Goal: Task Accomplishment & Management: Complete application form

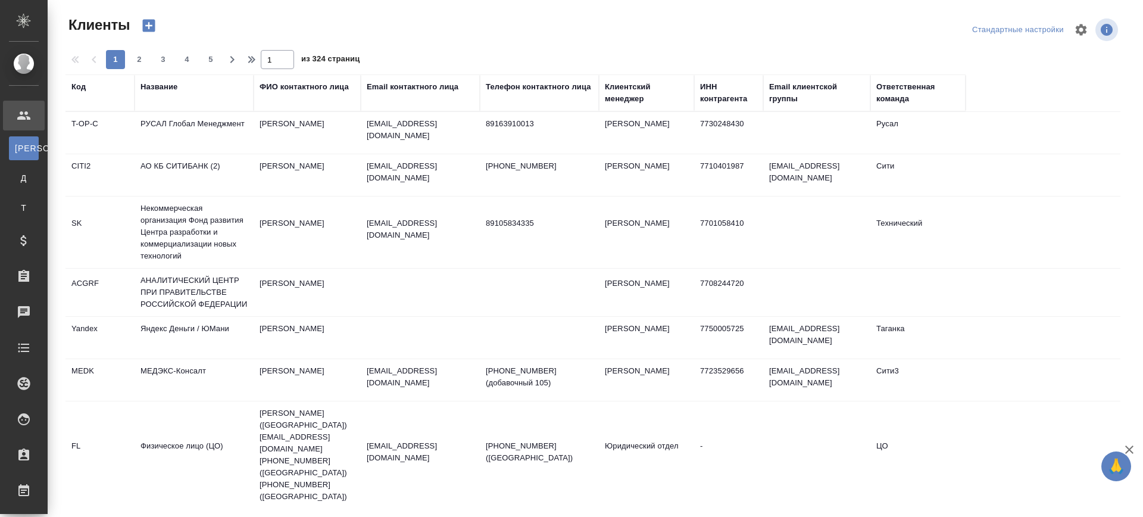
select select "RU"
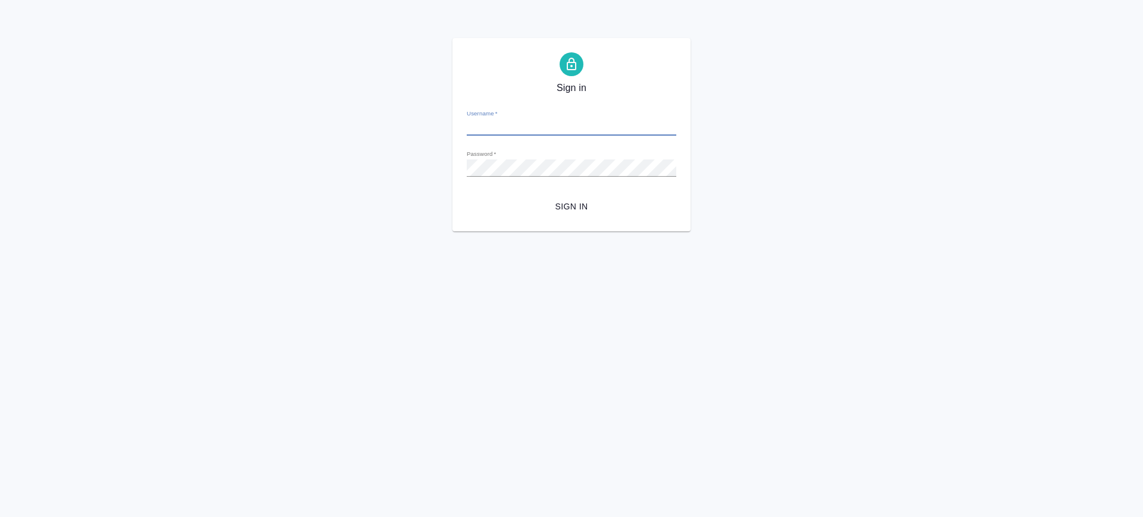
type input "[PERSON_NAME][EMAIL_ADDRESS][DOMAIN_NAME]"
click at [563, 198] on button "Sign in" at bounding box center [572, 207] width 210 height 22
type input "v.saglam@awatera.com"
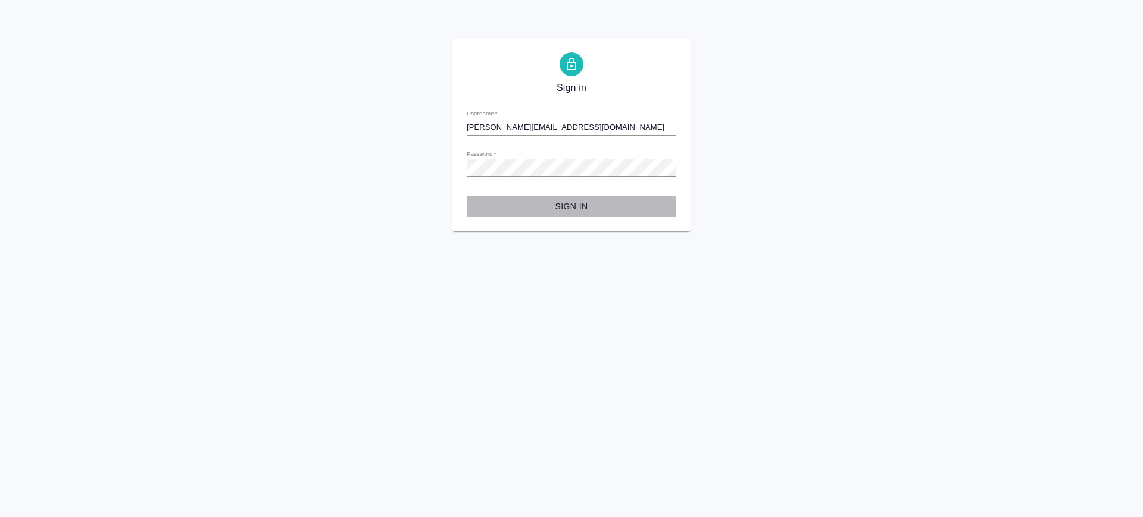
click at [586, 204] on span "Sign in" at bounding box center [571, 206] width 191 height 15
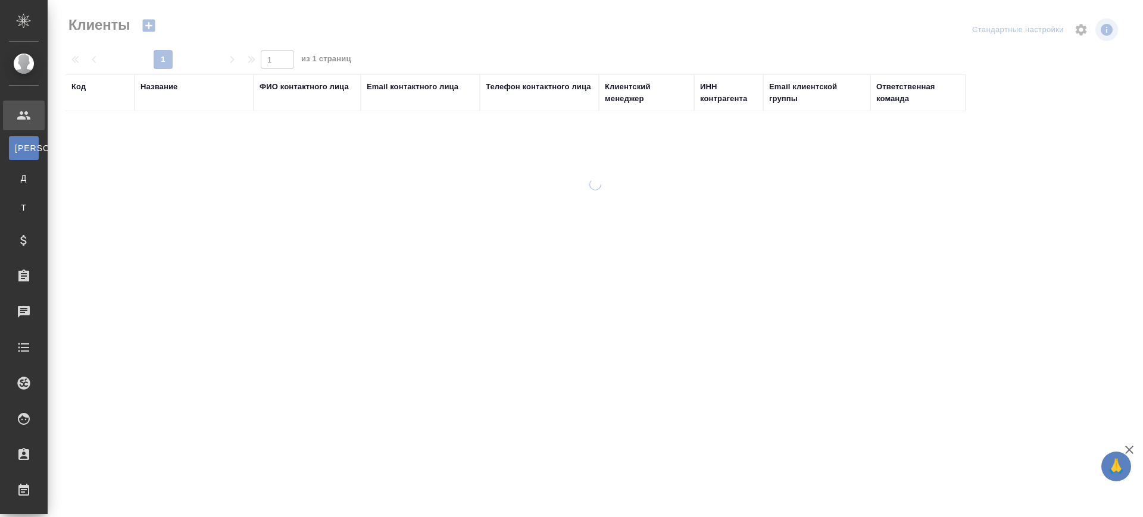
select select "RU"
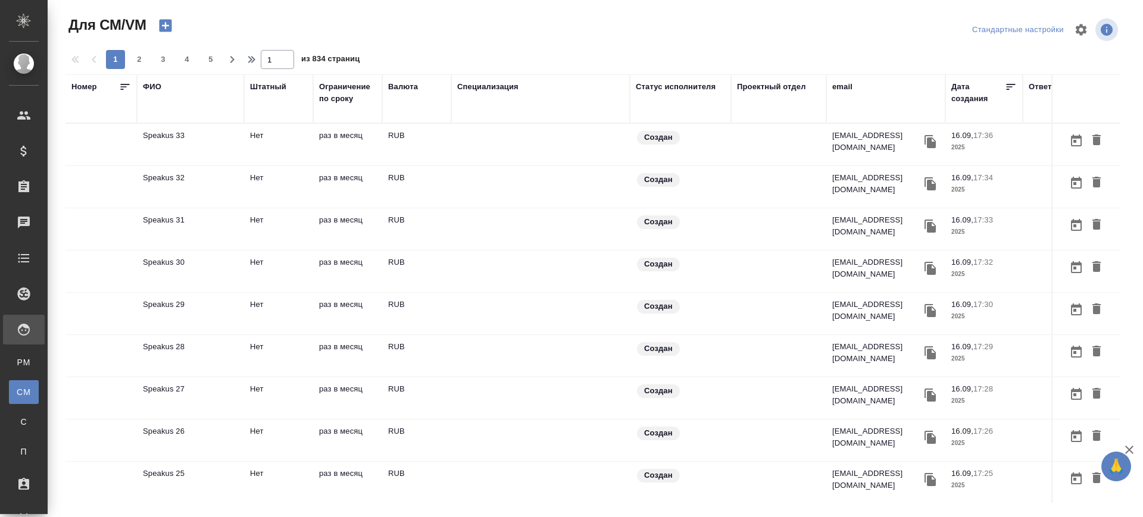
click at [165, 18] on icon "button" at bounding box center [165, 25] width 17 height 17
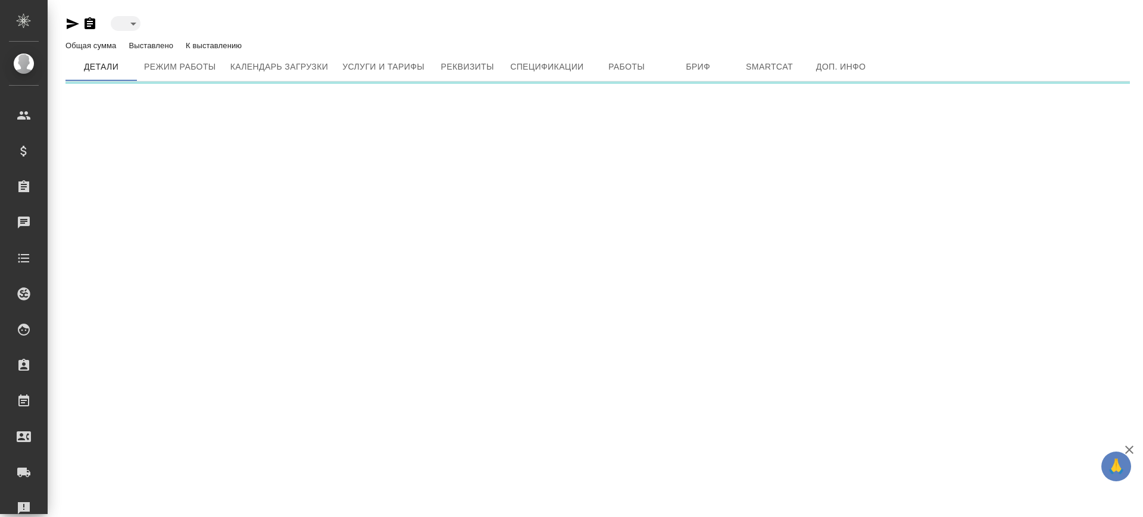
type input "created"
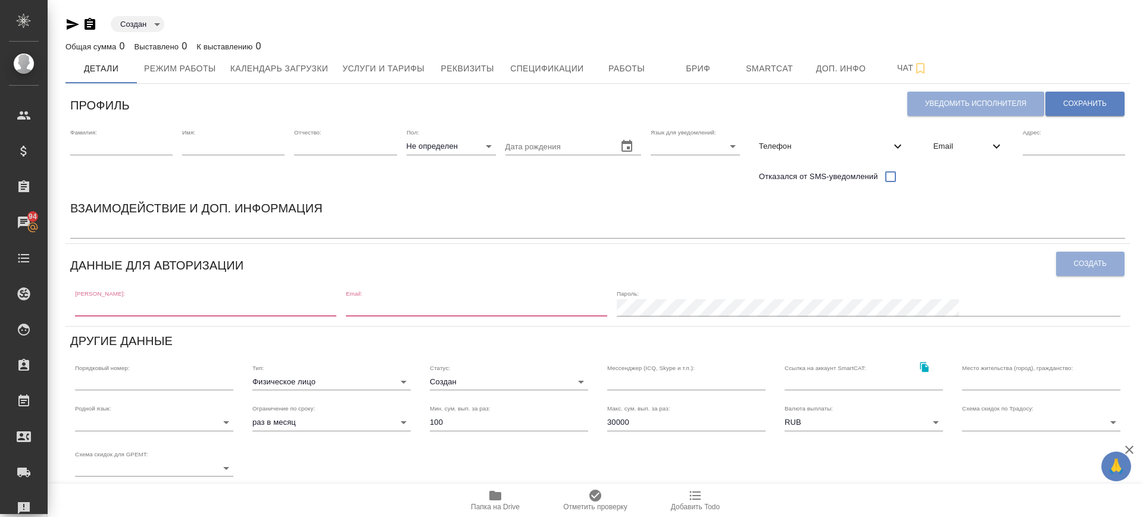
click at [119, 151] on input "text" at bounding box center [121, 146] width 102 height 17
paste input "Балданцэрэн Амгалан"
drag, startPoint x: 121, startPoint y: 148, endPoint x: 168, endPoint y: 160, distance: 47.9
click at [168, 160] on div "Фамилия: Балданцэрэн Амгалан" at bounding box center [121, 159] width 102 height 61
type input "Балданцэрэн Амгалан"
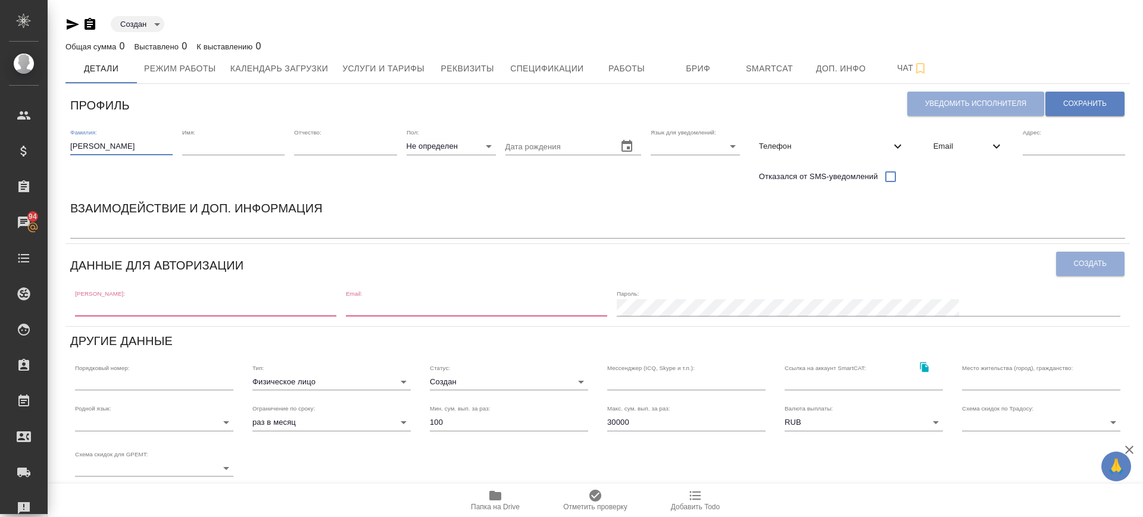
click at [195, 146] on input "text" at bounding box center [233, 146] width 102 height 17
paste input "Амгалан"
type input "Амгалан"
drag, startPoint x: 171, startPoint y: 142, endPoint x: 124, endPoint y: 127, distance: 49.2
click at [124, 127] on div "Фамилия: Балданцэрэн Амгалан Имя: Амгалан Отчество: Пол: Не определен none Дата…" at bounding box center [597, 159] width 1065 height 70
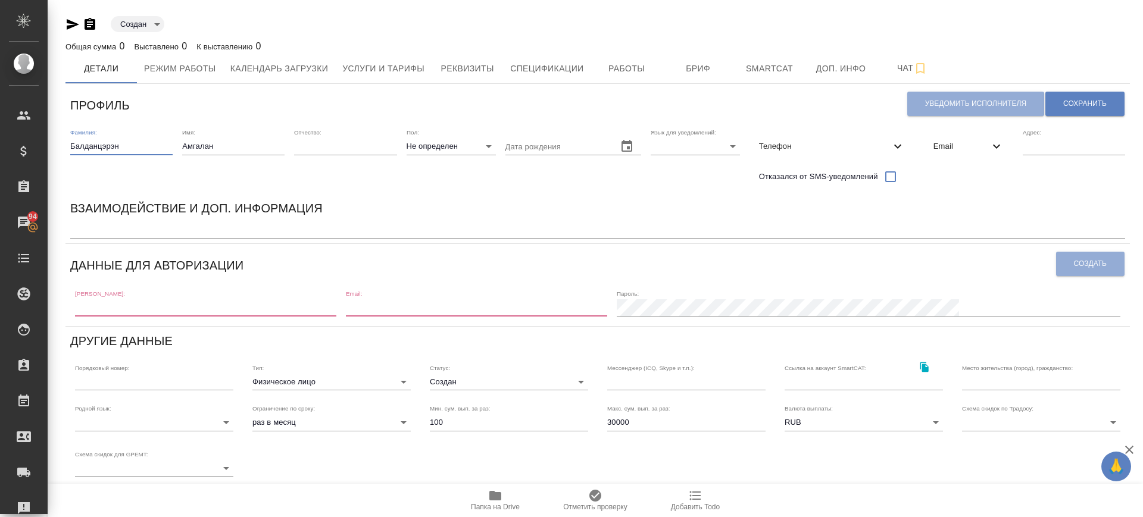
type input "Балданцэрэн"
click at [431, 141] on body "🙏 .cls-1 fill:#fff; AWATERA Саглам Виктория v.saglam Клиенты Спецификации Заказ…" at bounding box center [571, 258] width 1143 height 517
click at [430, 180] on li "Ж" at bounding box center [451, 184] width 89 height 19
type input "female"
click at [424, 152] on body "🙏 .cls-1 fill:#fff; AWATERA Саглам Виктория v.saglam Клиенты Спецификации Заказ…" at bounding box center [571, 258] width 1143 height 517
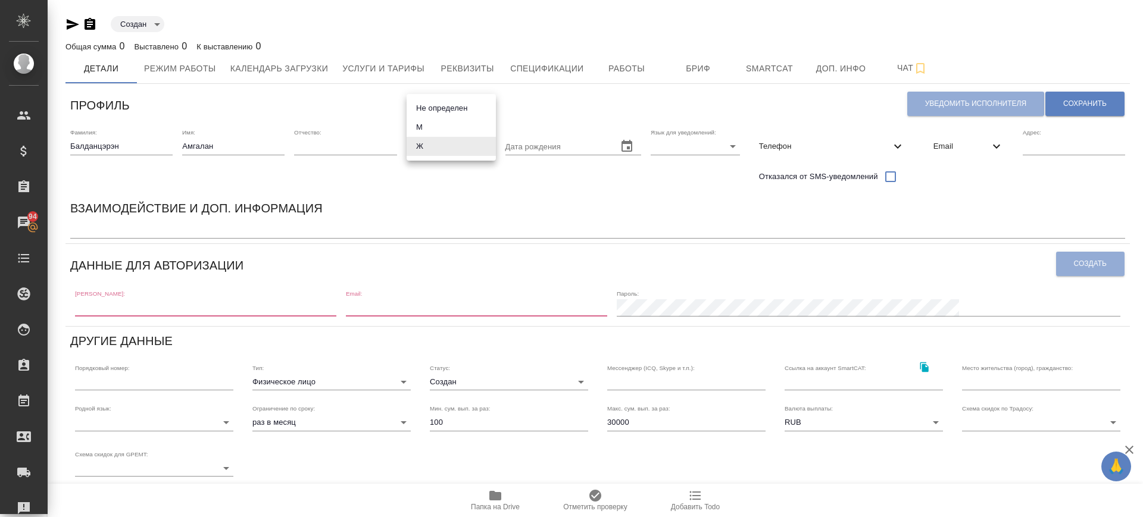
click at [681, 147] on div at bounding box center [571, 258] width 1143 height 517
click at [730, 145] on body "🙏 .cls-1 fill:#fff; AWATERA Саглам Виктория v.saglam Клиенты Спецификации Заказ…" at bounding box center [571, 258] width 1143 height 517
click at [694, 146] on li "Русский" at bounding box center [695, 146] width 89 height 19
type input "RU"
click at [896, 151] on icon at bounding box center [898, 146] width 14 height 14
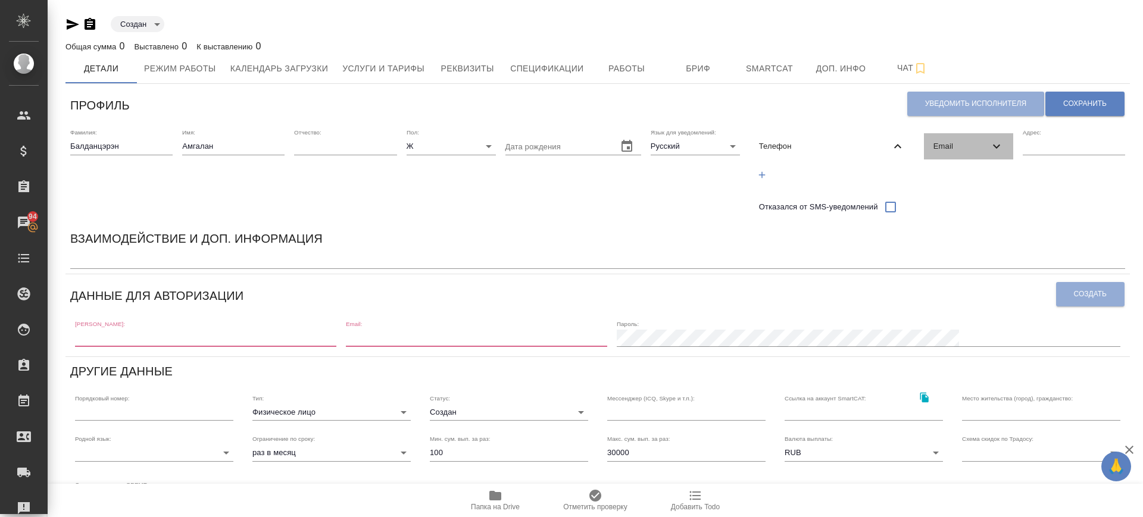
click at [957, 142] on span "Email" at bounding box center [962, 147] width 56 height 12
click at [937, 170] on icon "button" at bounding box center [936, 175] width 11 height 11
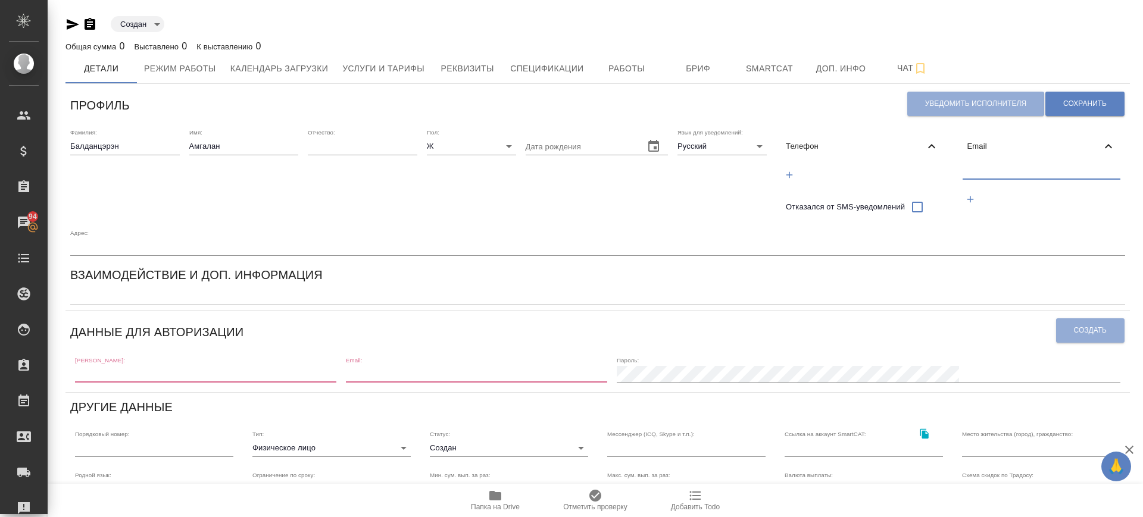
click at [985, 170] on input "text" at bounding box center [1042, 171] width 158 height 15
paste input "amgalan72@mail.ru"
type input "amgalan72@mail.ru"
drag, startPoint x: 1081, startPoint y: 104, endPoint x: 930, endPoint y: 221, distance: 191.3
click at [1081, 104] on span "Сохранить" at bounding box center [1084, 104] width 43 height 10
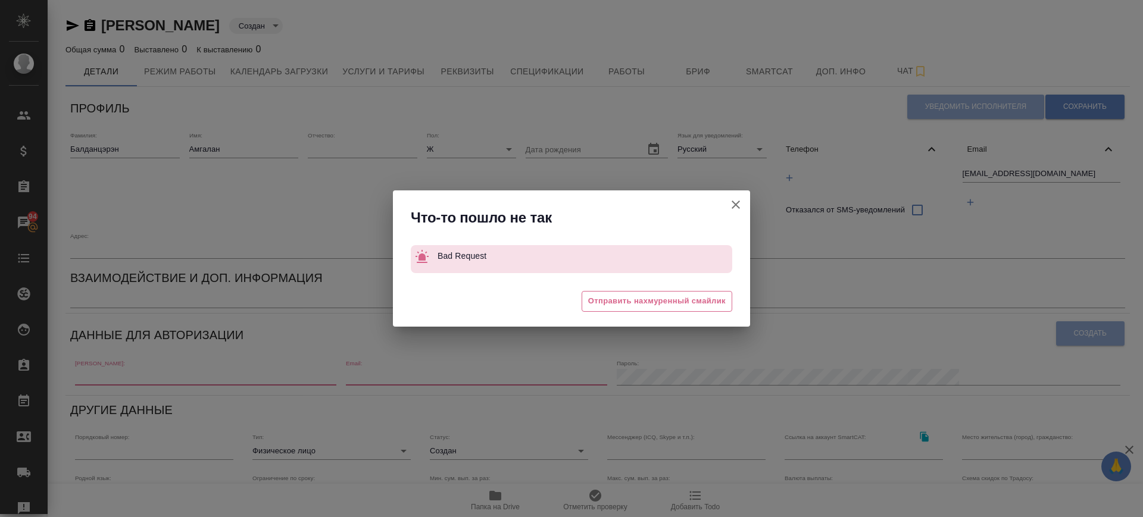
click at [740, 202] on icon "button" at bounding box center [736, 205] width 14 height 14
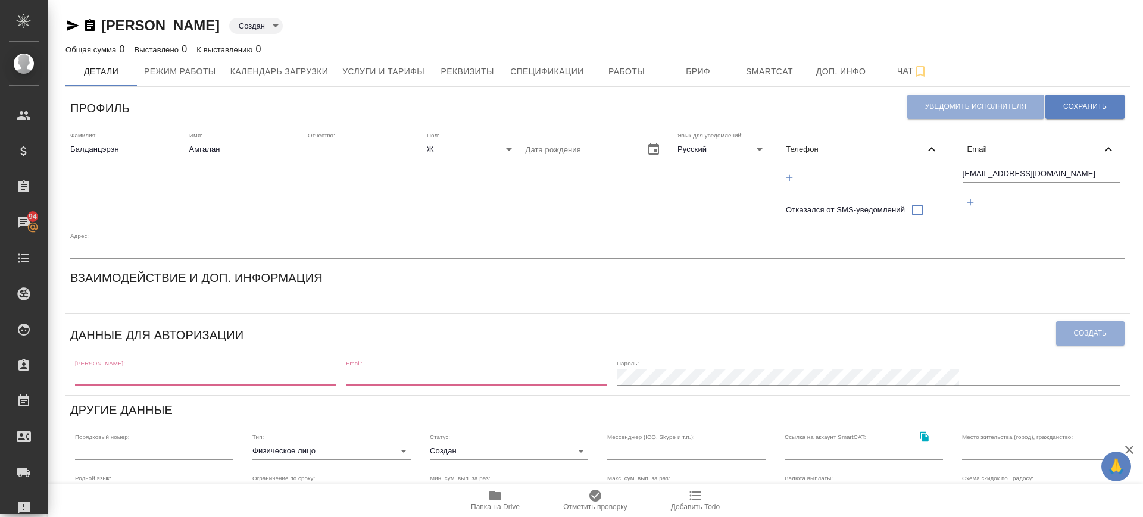
click at [114, 251] on input "text" at bounding box center [597, 250] width 1055 height 17
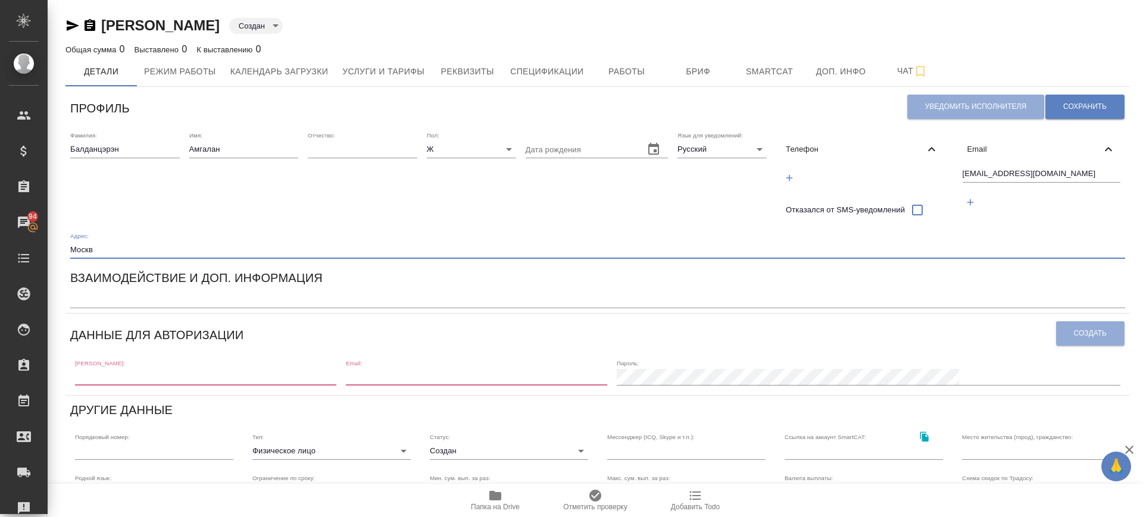
type input "Москва"
type input "RU"
type input "Москва"
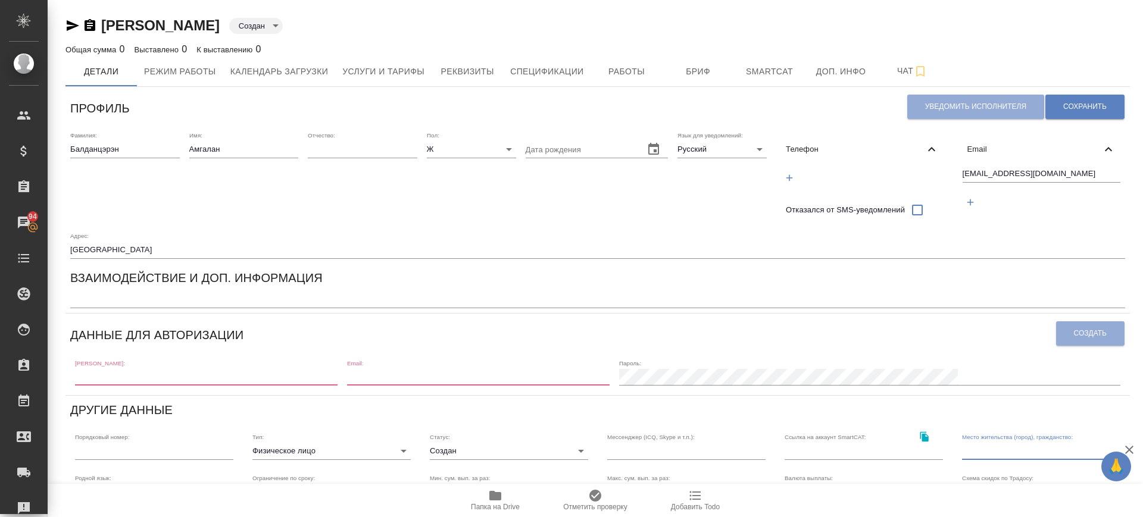
click at [1012, 451] on input "text" at bounding box center [1041, 451] width 158 height 17
click at [1019, 450] on input "Москва" at bounding box center [1041, 451] width 158 height 17
type input "Москва"
click at [784, 292] on div "x" at bounding box center [597, 300] width 1055 height 17
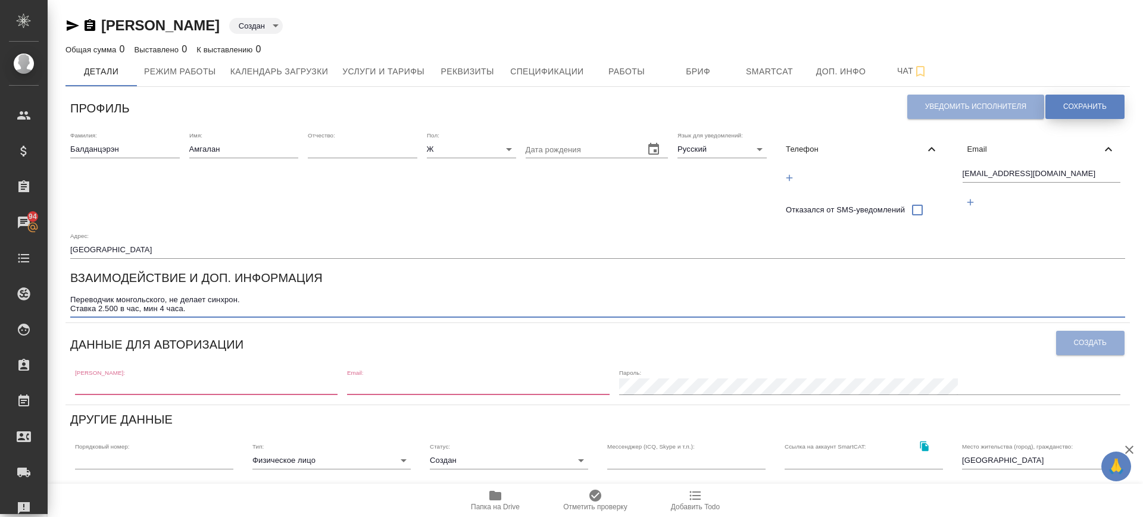
type textarea "Переводчик монгольского, не делает синхрон. Ставка 2.500 в час, мин 4 часа."
click at [1071, 111] on span "Сохранить" at bounding box center [1084, 107] width 43 height 10
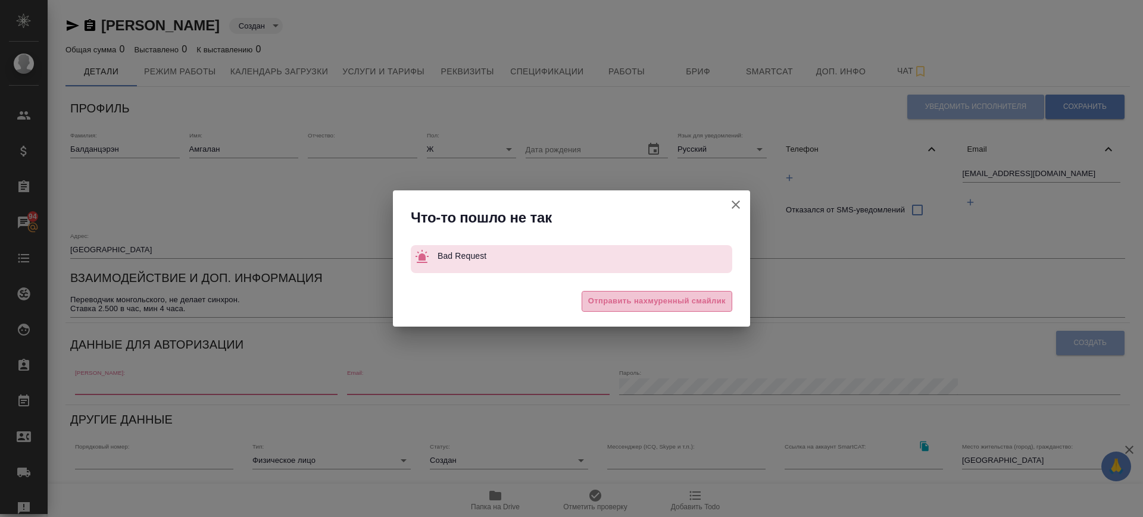
click at [703, 301] on span "Отправить нахмуренный смайлик" at bounding box center [657, 302] width 138 height 14
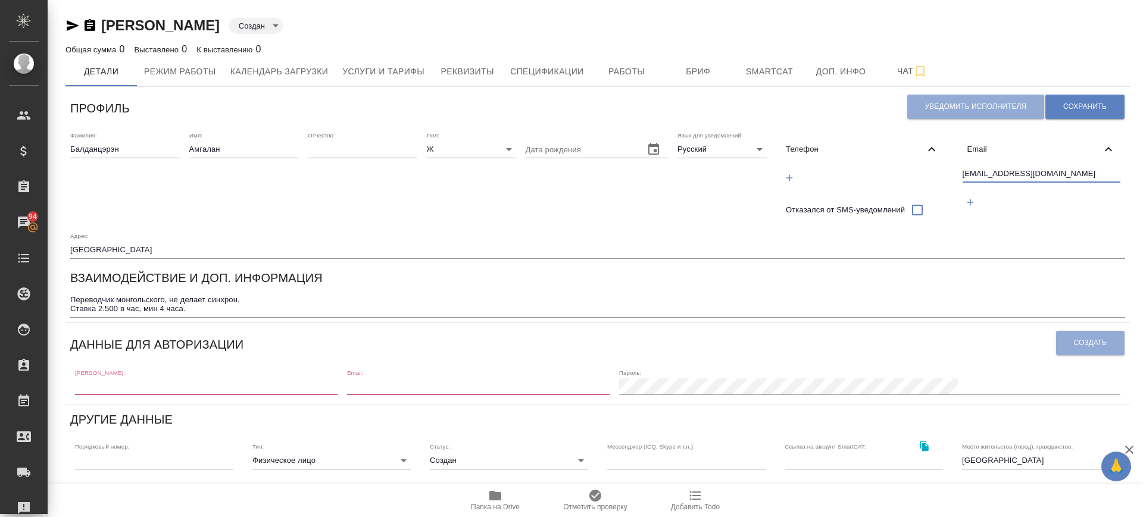
drag, startPoint x: 988, startPoint y: 170, endPoint x: 913, endPoint y: 169, distance: 74.4
click at [913, 169] on div "Фамилия: Балданцэрэн Имя: Амгалан Отчество: Пол: Ж female Дата рождения Язык дл…" at bounding box center [597, 195] width 1065 height 136
click at [204, 385] on input "text" at bounding box center [206, 387] width 263 height 17
paste input "amgalan72@mail.ru"
type input "amgalan72@mail.ru"
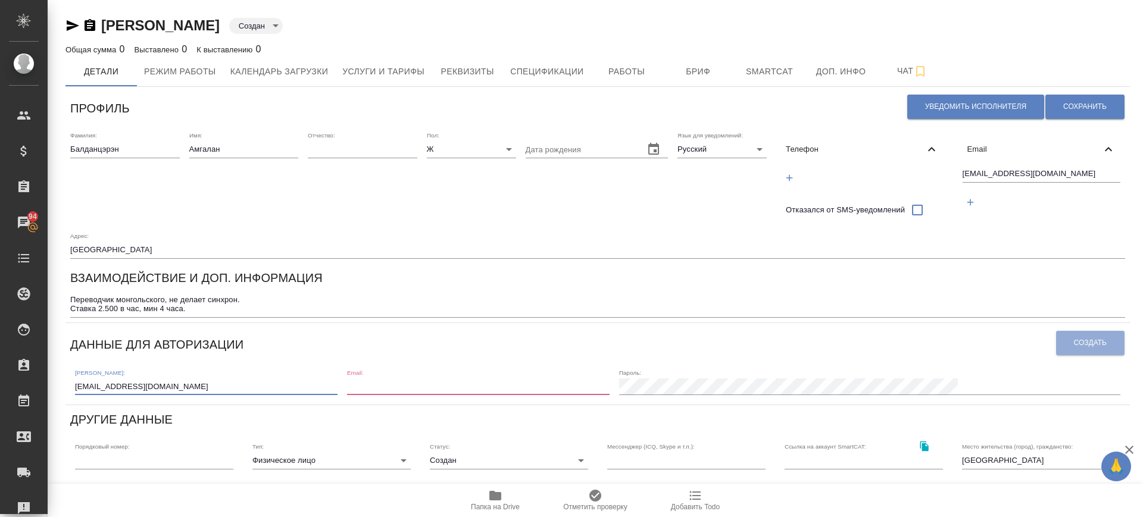
click at [433, 388] on input "email" at bounding box center [478, 387] width 263 height 17
paste input "amgalan72@mail.ru"
type input "amgalan72@mail.ru"
click at [1062, 340] on button "Создать" at bounding box center [1090, 343] width 68 height 24
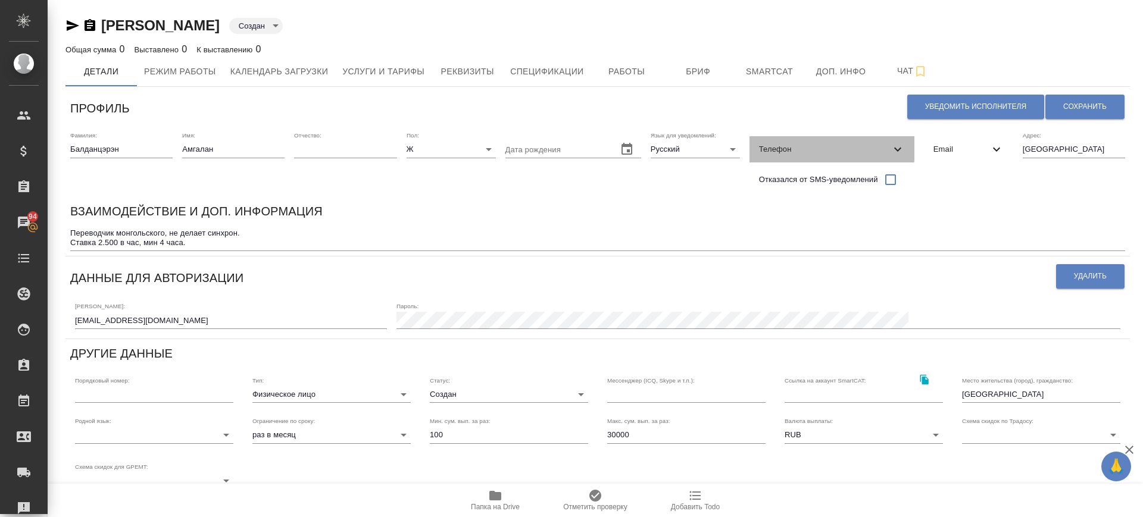
drag, startPoint x: 824, startPoint y: 146, endPoint x: 813, endPoint y: 157, distance: 16.0
click at [824, 146] on span "Телефон" at bounding box center [825, 149] width 132 height 12
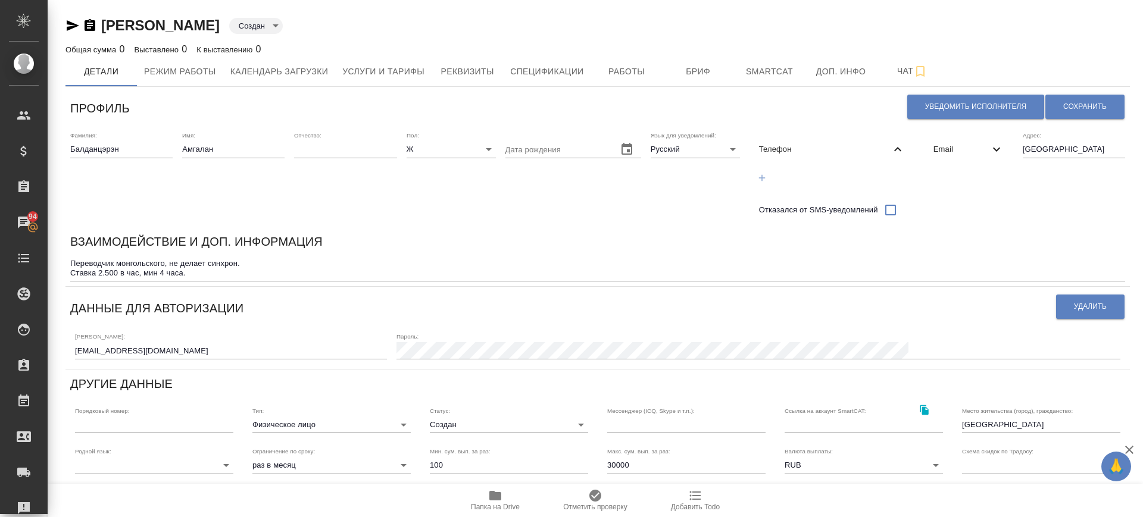
drag, startPoint x: 759, startPoint y: 175, endPoint x: 773, endPoint y: 176, distance: 14.3
click at [759, 175] on icon "button" at bounding box center [762, 178] width 11 height 11
select select "RU"
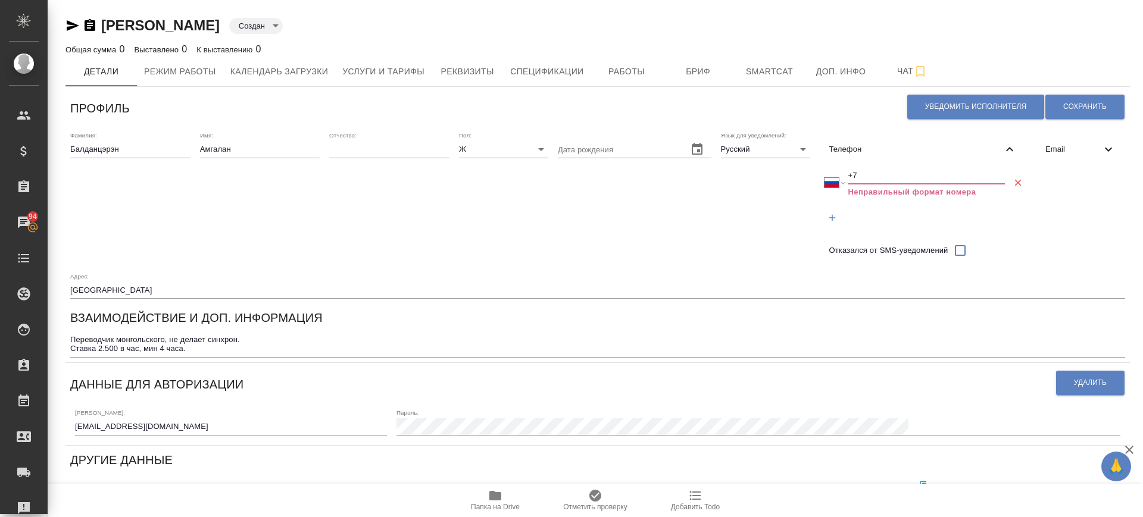
drag, startPoint x: 863, startPoint y: 172, endPoint x: 798, endPoint y: 177, distance: 64.5
click at [798, 177] on div "Фамилия: Балданцэрэн Имя: Амгалан Отчество: Пол: Ж female Дата рождения Язык дл…" at bounding box center [597, 215] width 1065 height 177
paste input "967 247 31 33"
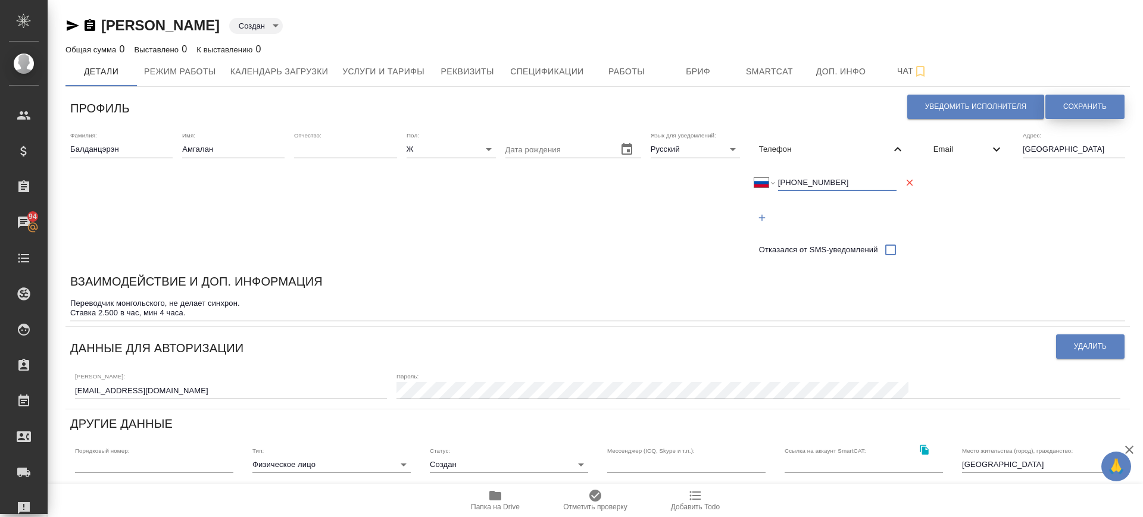
type input "+7 967 247 31 33"
drag, startPoint x: 1053, startPoint y: 104, endPoint x: 894, endPoint y: 189, distance: 180.3
click at [1049, 105] on button "Сохранить" at bounding box center [1085, 107] width 79 height 24
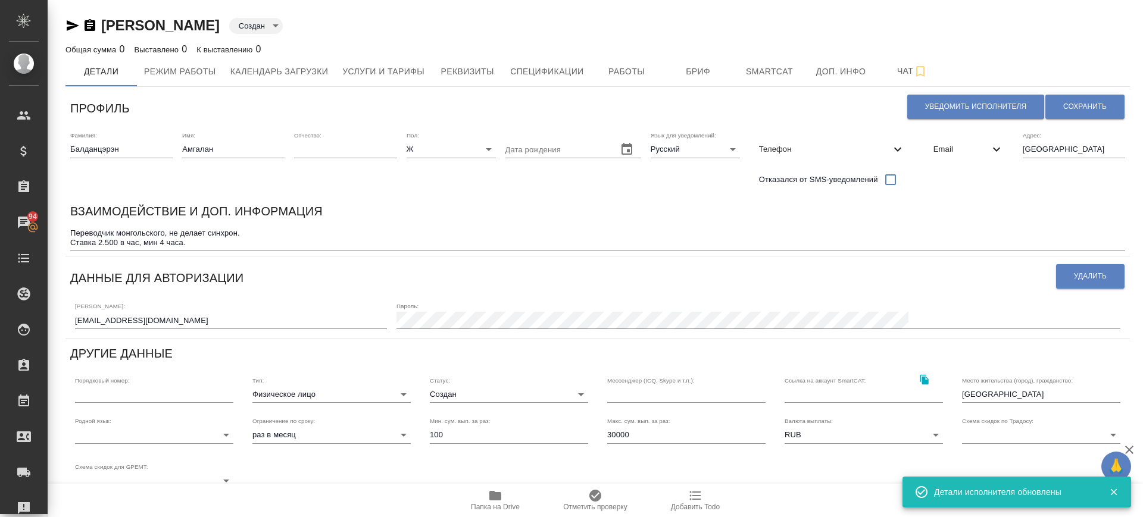
click at [177, 438] on body "🙏 .cls-1 fill:#fff; AWATERA Саглам Виктория v.saglam Клиенты Спецификации Заказ…" at bounding box center [571, 258] width 1143 height 517
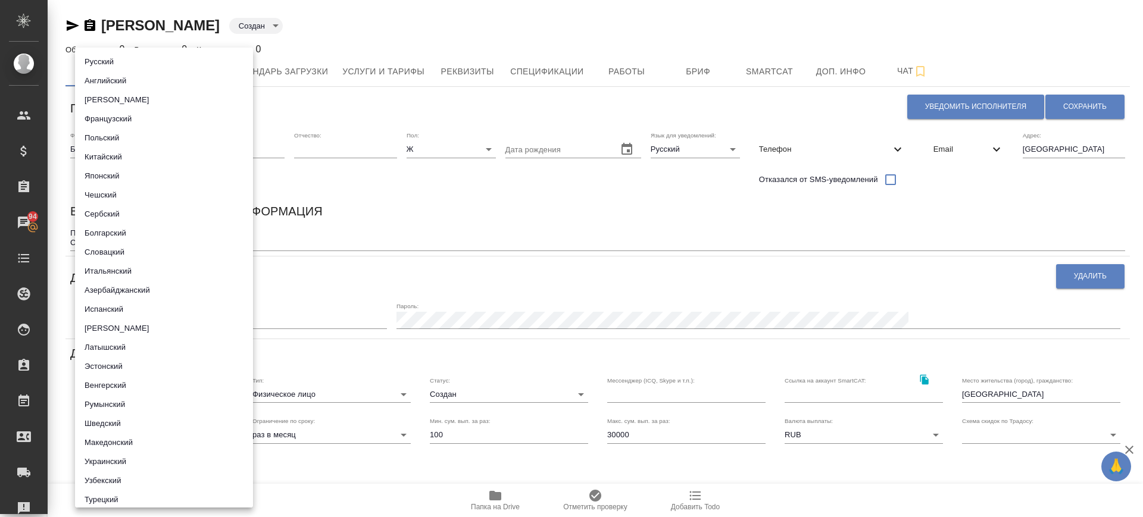
scroll to position [661, 0]
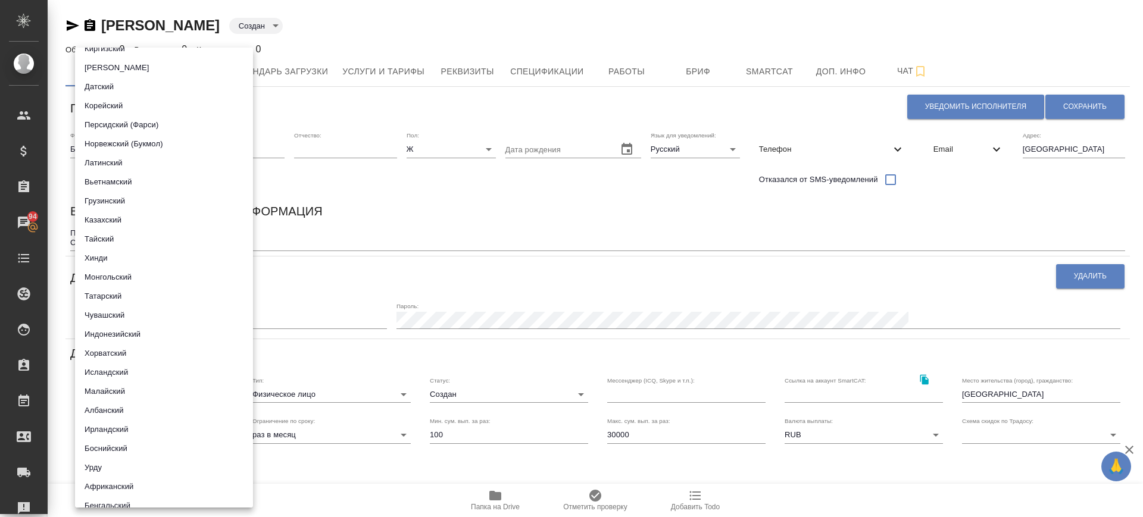
click at [118, 270] on li "Монгольский" at bounding box center [164, 277] width 178 height 19
type input "5b23e16b512f265610b60659"
click at [465, 352] on div at bounding box center [571, 258] width 1143 height 517
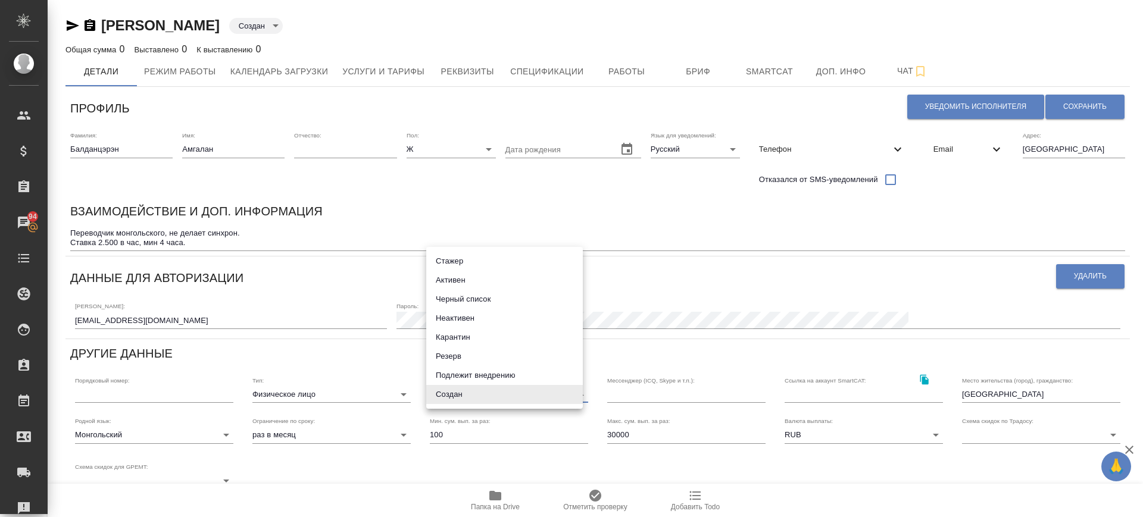
click at [455, 399] on body "🙏 .cls-1 fill:#fff; AWATERA Саглам Виктория v.saglam Клиенты Спецификации Заказ…" at bounding box center [571, 258] width 1143 height 517
click at [461, 279] on li "Активен" at bounding box center [504, 280] width 157 height 19
type input "active"
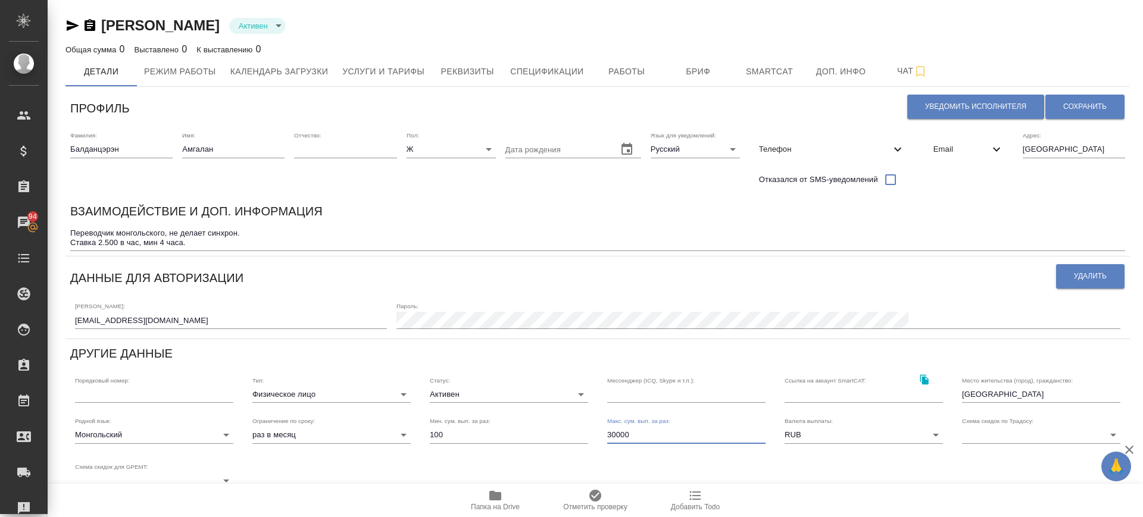
drag, startPoint x: 607, startPoint y: 436, endPoint x: 594, endPoint y: 436, distance: 12.5
click at [598, 436] on div "Макс. сум. вып. за раз: 30000" at bounding box center [686, 430] width 177 height 45
click at [616, 429] on input "100000" at bounding box center [686, 435] width 158 height 17
click at [614, 434] on input "100000" at bounding box center [686, 435] width 158 height 17
type input "100000"
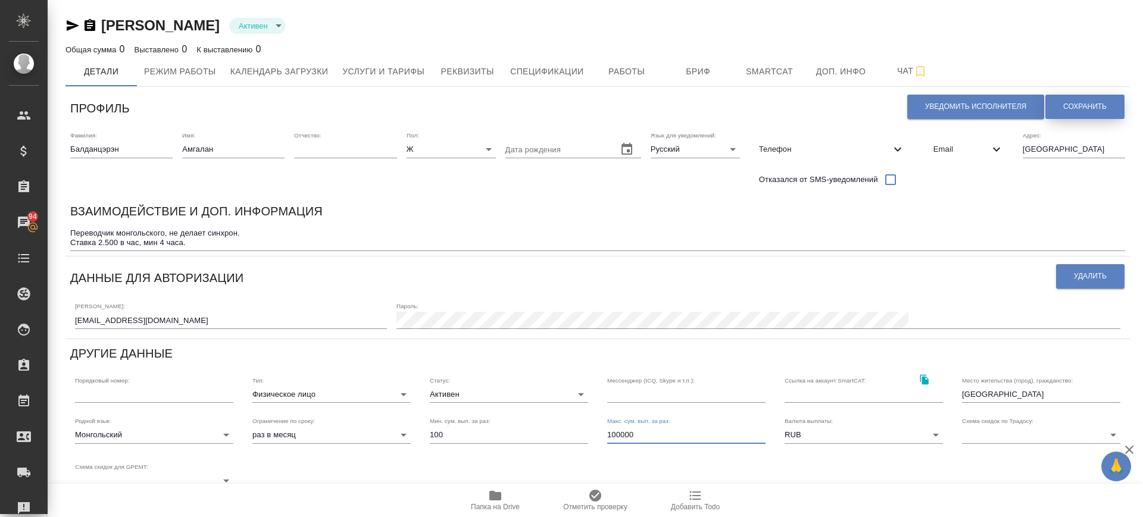
drag, startPoint x: 1069, startPoint y: 102, endPoint x: 889, endPoint y: 171, distance: 193.2
click at [1069, 102] on span "Сохранить" at bounding box center [1084, 107] width 43 height 10
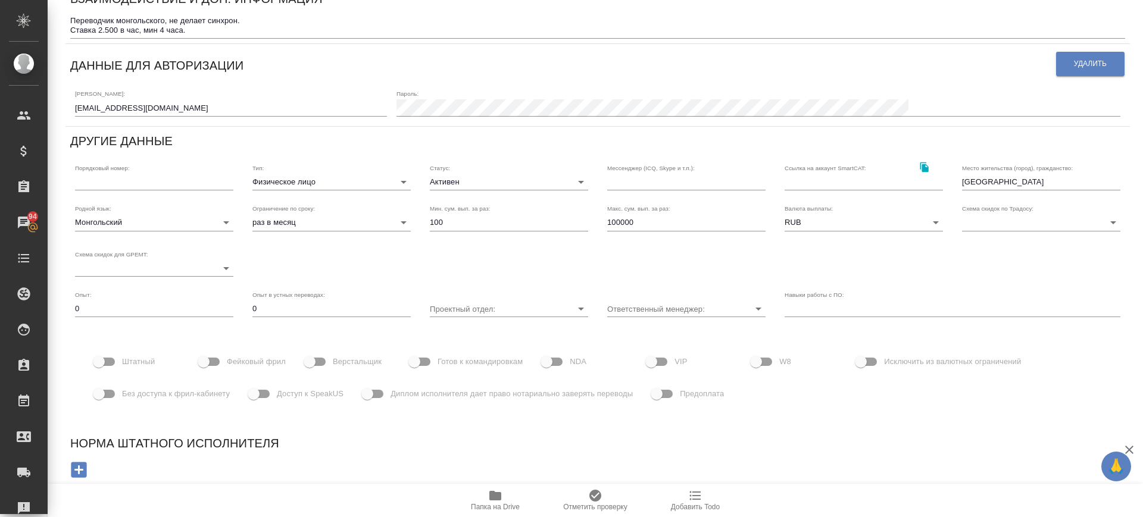
scroll to position [0, 0]
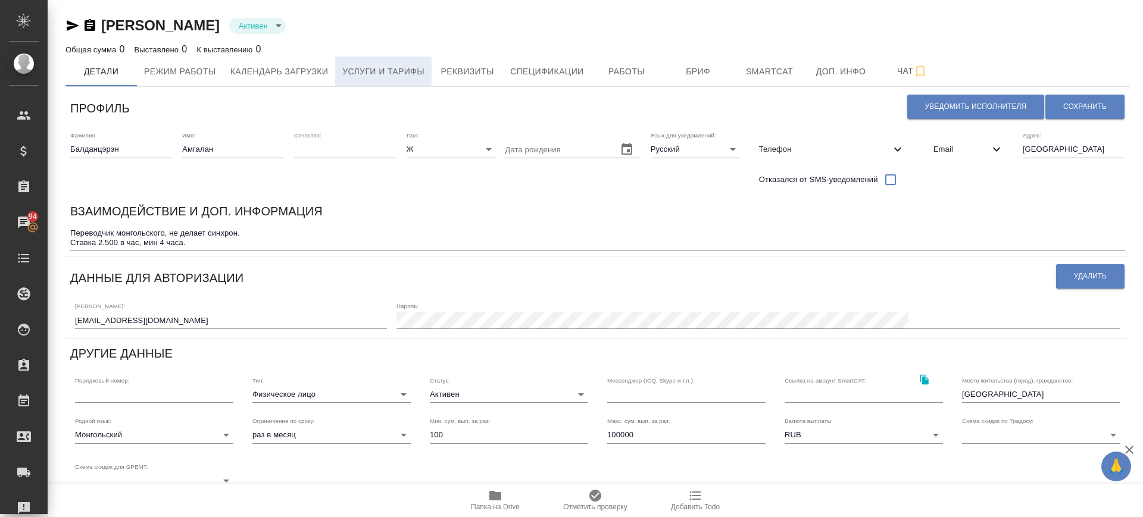
click at [392, 67] on span "Услуги и тарифы" at bounding box center [383, 71] width 82 height 15
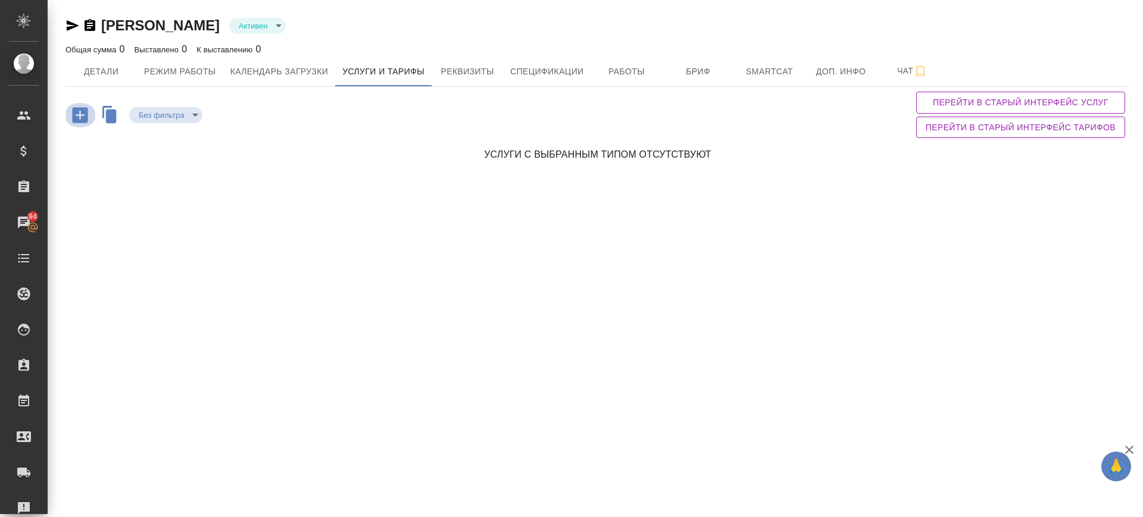
click at [80, 109] on icon "button" at bounding box center [79, 114] width 15 height 15
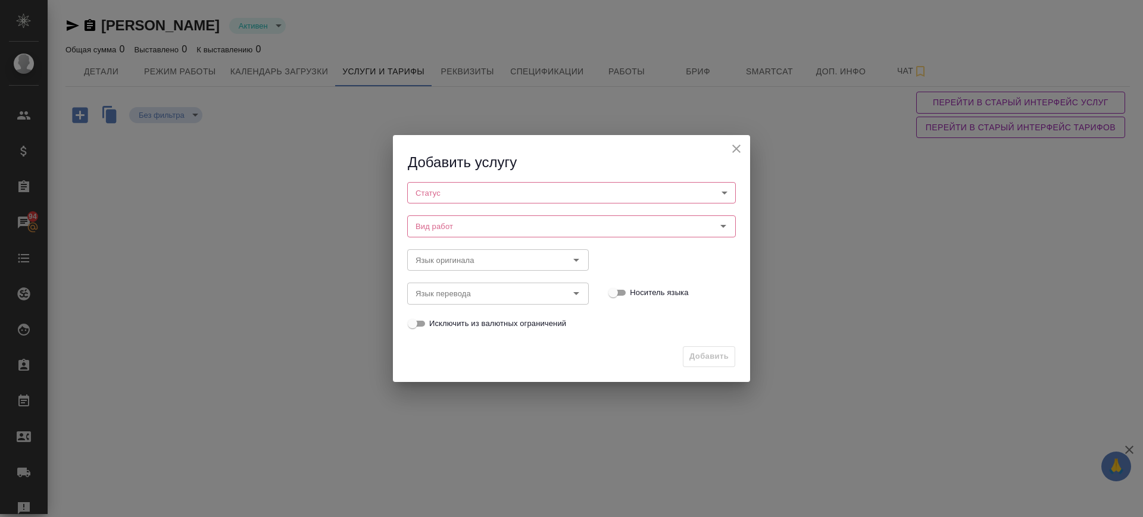
click at [452, 191] on body "🙏 .cls-1 fill:#fff; AWATERA Саглам Виктория v.saglam Клиенты Спецификации Заказ…" at bounding box center [571, 258] width 1143 height 517
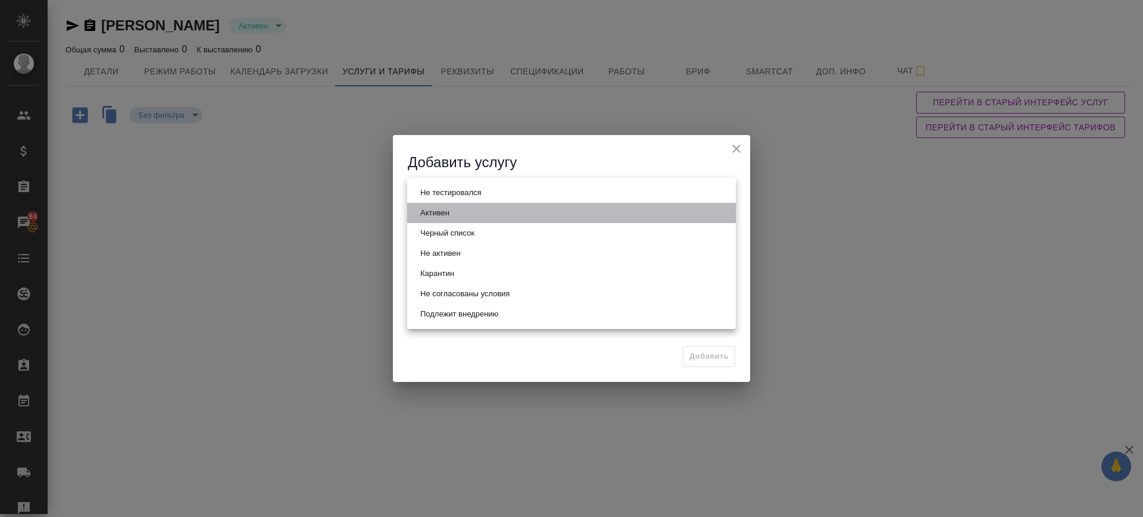
drag, startPoint x: 447, startPoint y: 210, endPoint x: 442, endPoint y: 214, distance: 6.3
click at [445, 210] on button "Активен" at bounding box center [435, 213] width 36 height 13
type input "active"
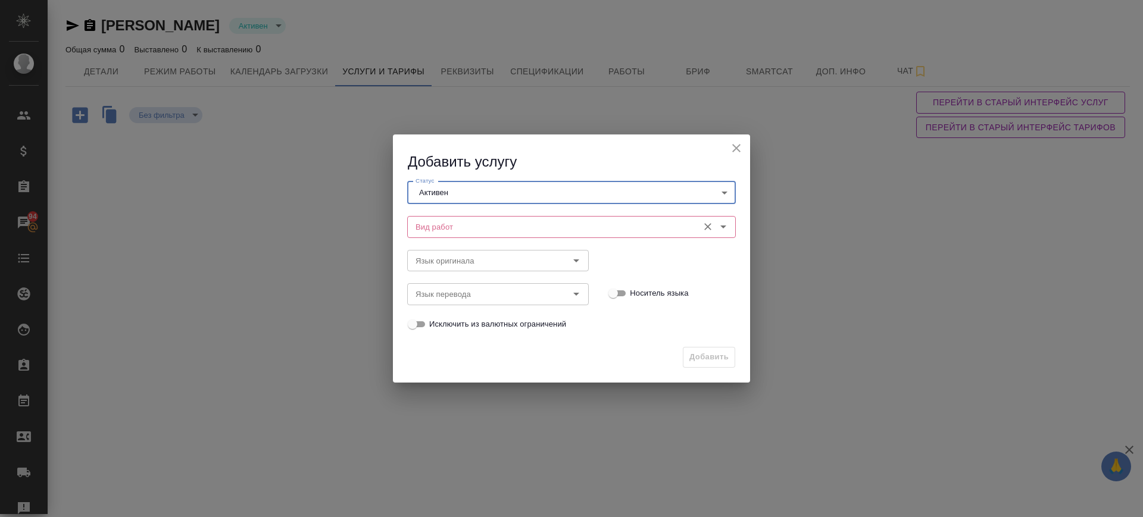
click at [439, 220] on input "Вид работ" at bounding box center [552, 227] width 282 height 14
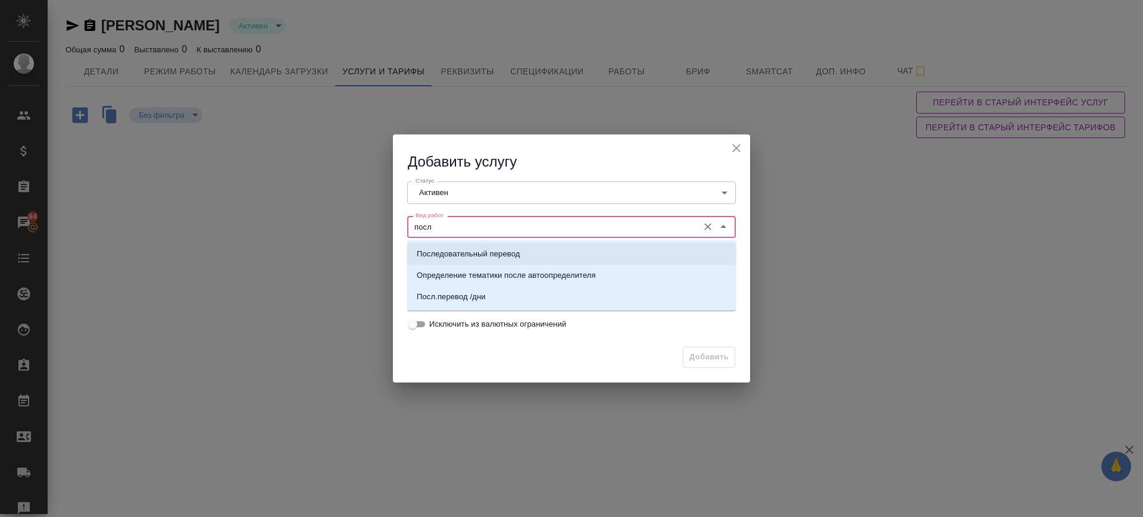
click at [478, 250] on p "Последовательный перевод" at bounding box center [468, 254] width 103 height 12
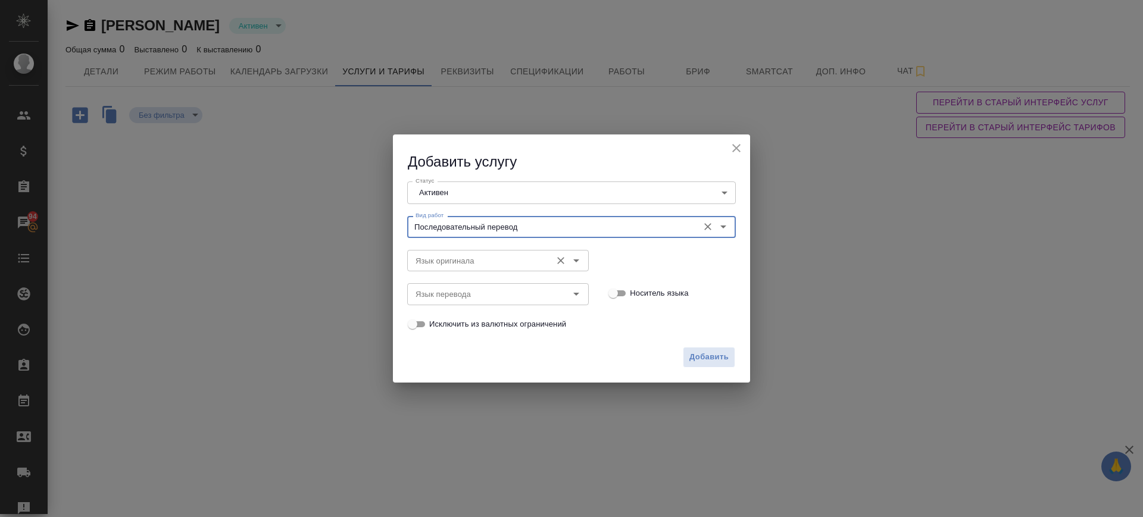
type input "Последовательный перевод"
click at [468, 267] on input "Язык оригинала" at bounding box center [478, 261] width 135 height 14
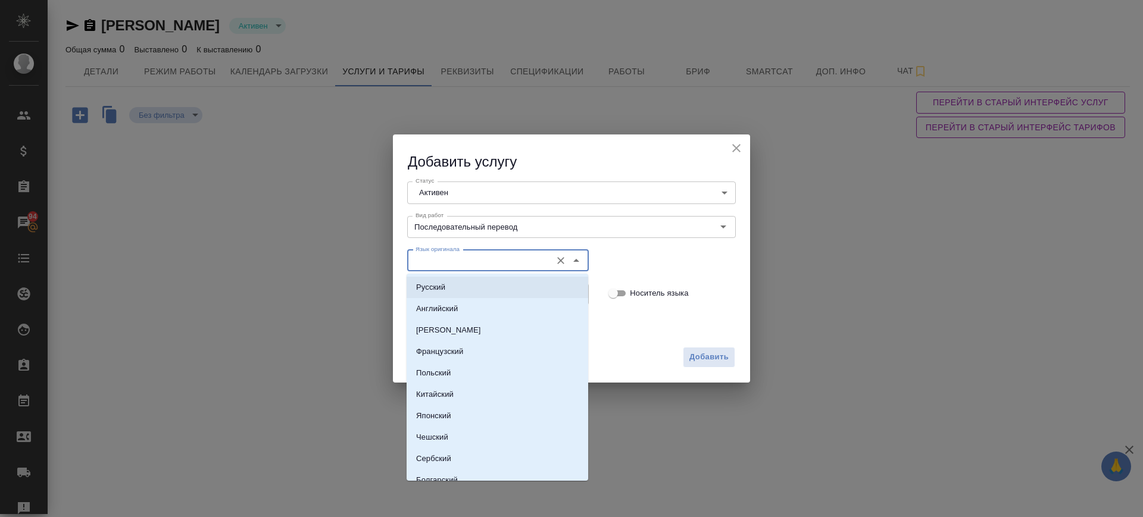
click at [474, 283] on li "Русский" at bounding box center [498, 287] width 182 height 21
type input "Русский"
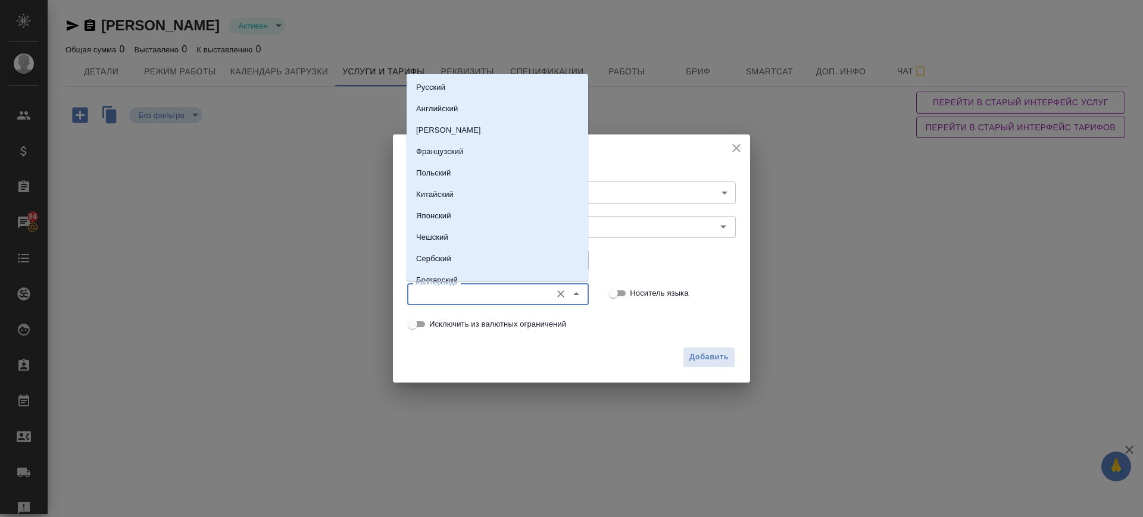
click at [471, 295] on input "Язык перевода" at bounding box center [478, 294] width 135 height 14
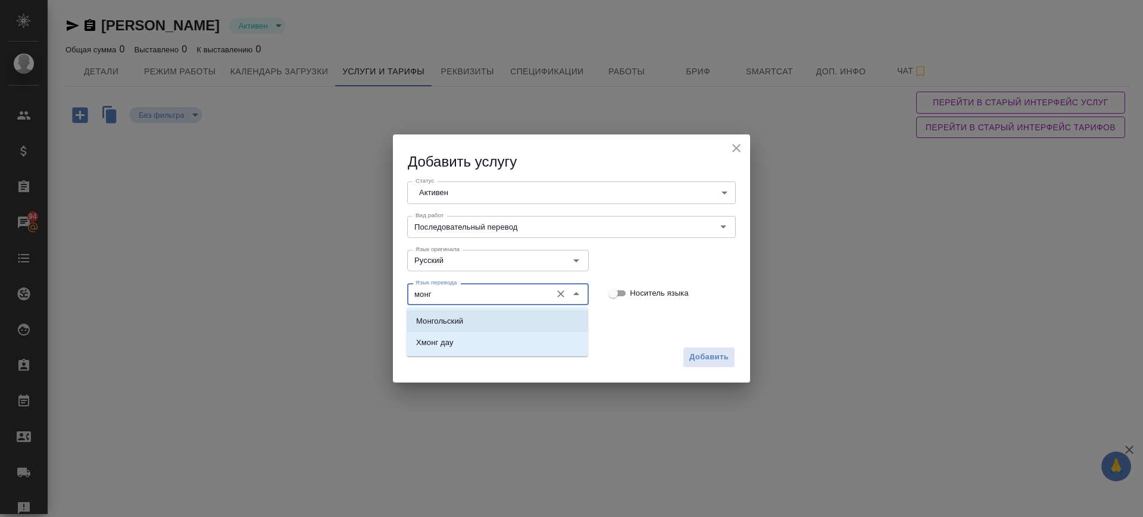
drag, startPoint x: 469, startPoint y: 316, endPoint x: 516, endPoint y: 326, distance: 48.2
click at [469, 316] on li "Монгольский" at bounding box center [498, 321] width 182 height 21
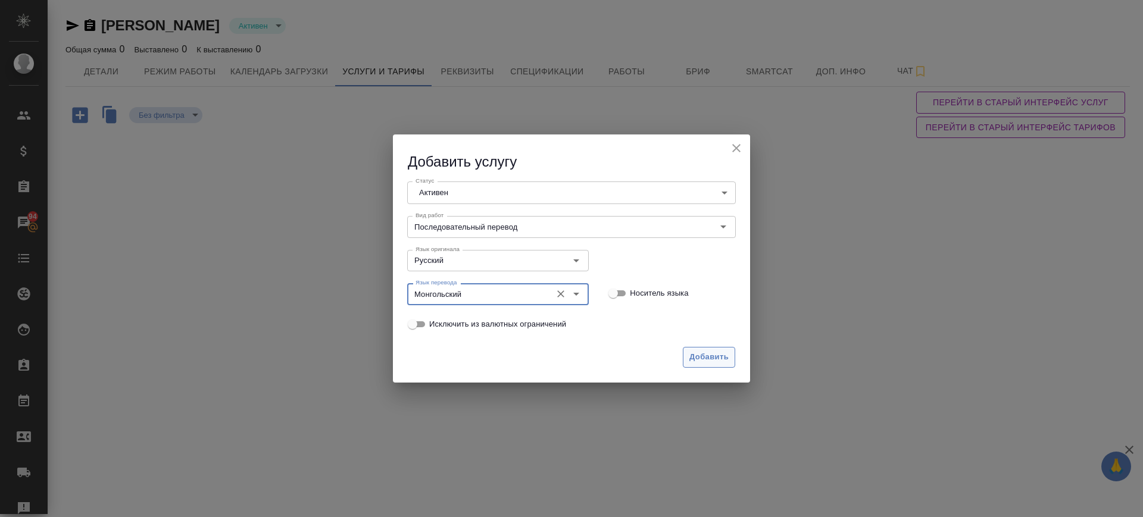
type input "Монгольский"
drag, startPoint x: 697, startPoint y: 353, endPoint x: 410, endPoint y: 347, distance: 287.7
click at [693, 353] on span "Добавить" at bounding box center [709, 358] width 39 height 14
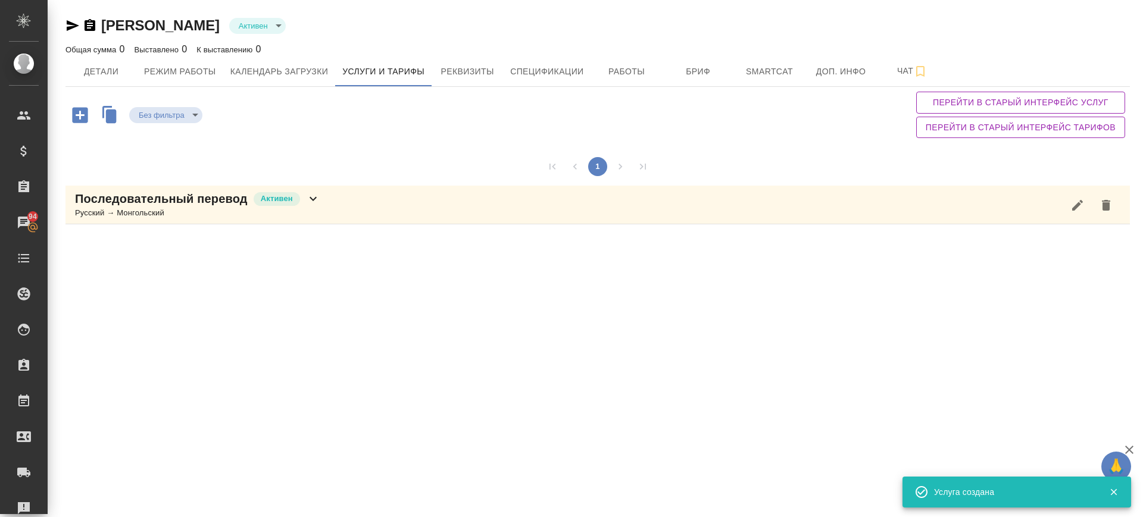
click at [87, 107] on icon "button" at bounding box center [80, 115] width 21 height 21
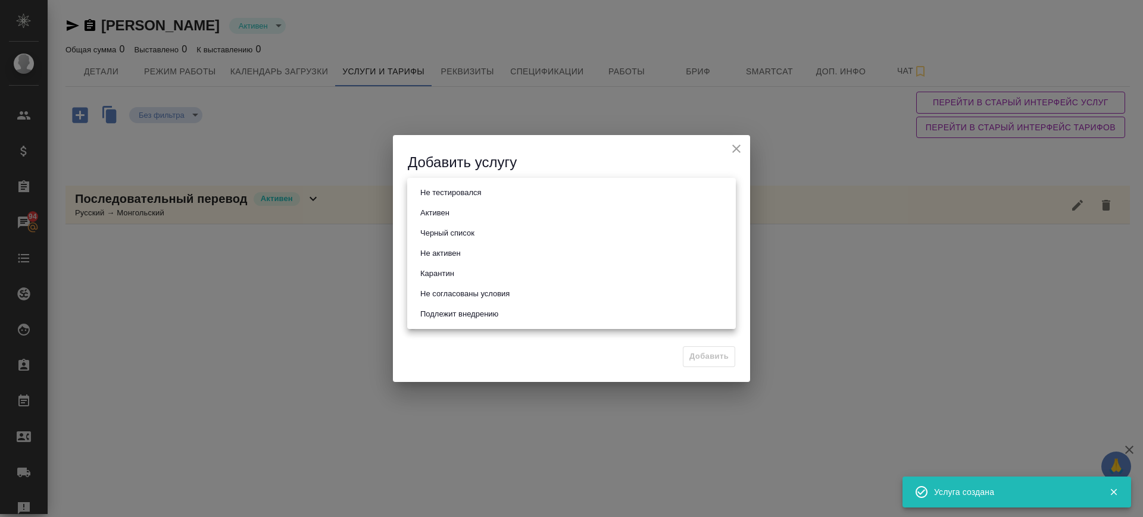
click at [471, 189] on body "🙏 .cls-1 fill:#fff; AWATERA Саглам Виктория v.saglam Клиенты Спецификации Заказ…" at bounding box center [571, 258] width 1143 height 517
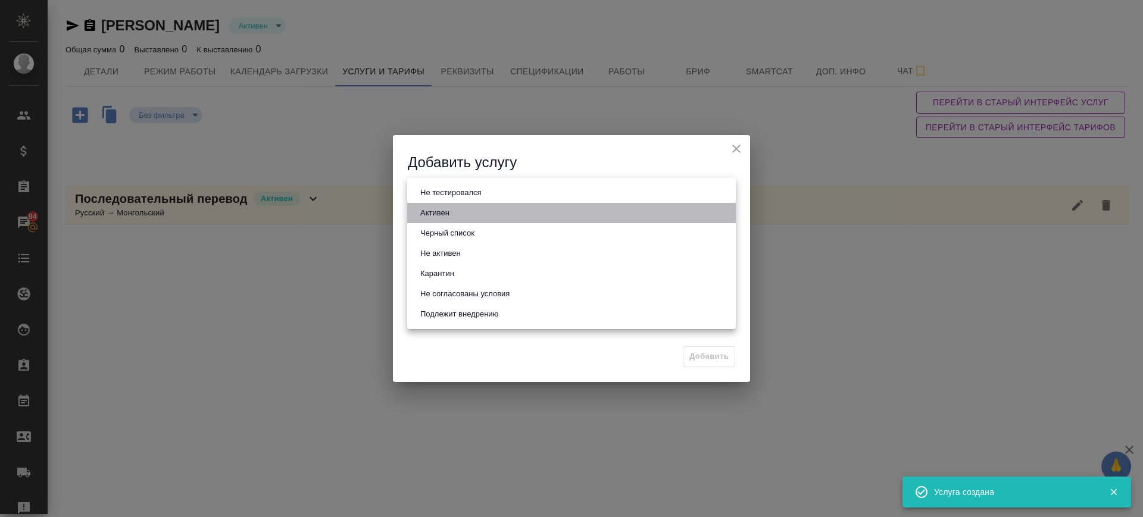
drag, startPoint x: 476, startPoint y: 212, endPoint x: 481, endPoint y: 232, distance: 20.2
click at [476, 213] on li "Активен" at bounding box center [571, 213] width 329 height 20
type input "active"
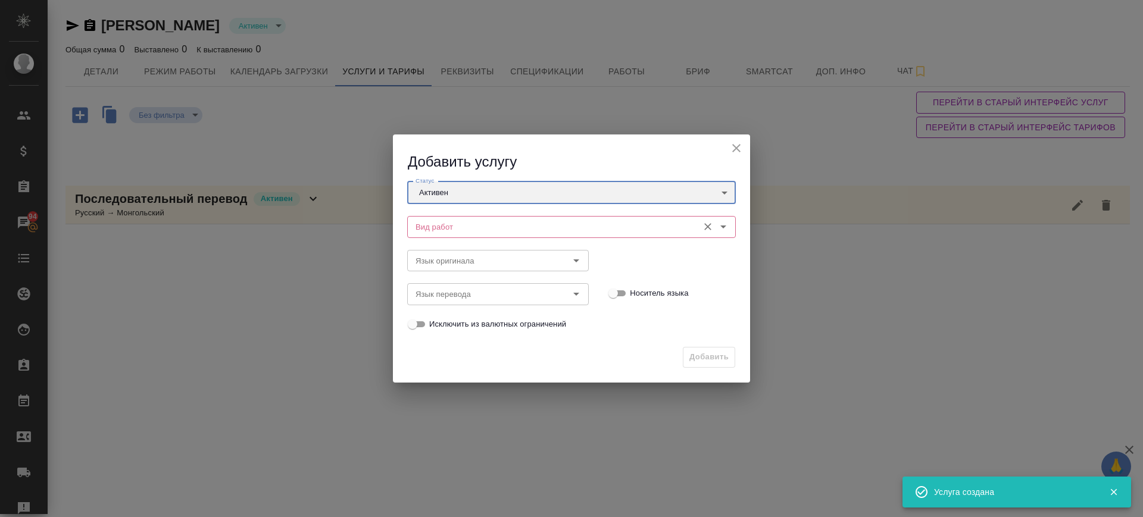
click at [483, 236] on div "Вид работ" at bounding box center [571, 226] width 329 height 21
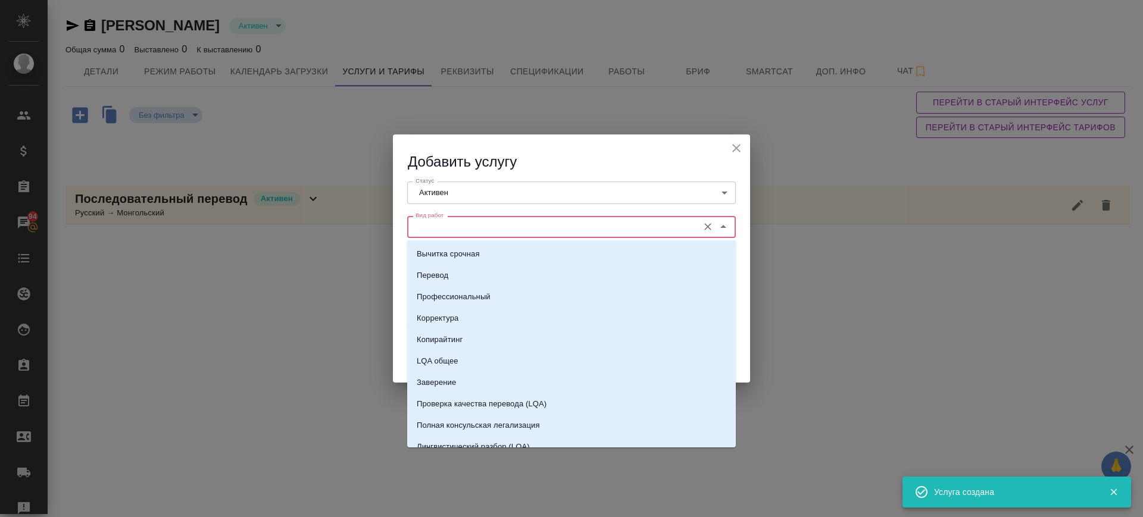
click at [482, 233] on input "Вид работ" at bounding box center [552, 227] width 282 height 14
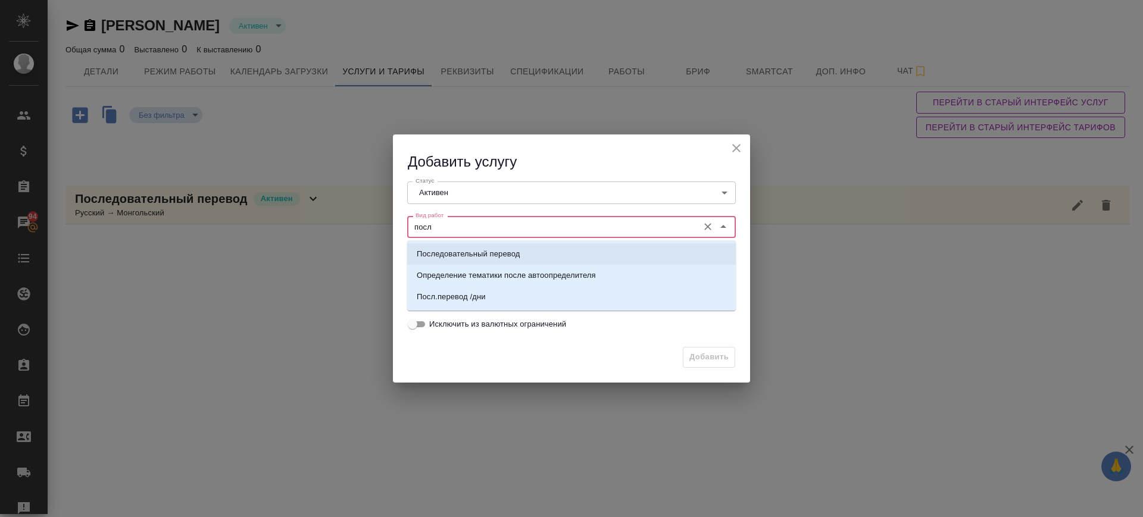
click at [485, 247] on li "Последовательный перевод" at bounding box center [571, 254] width 329 height 21
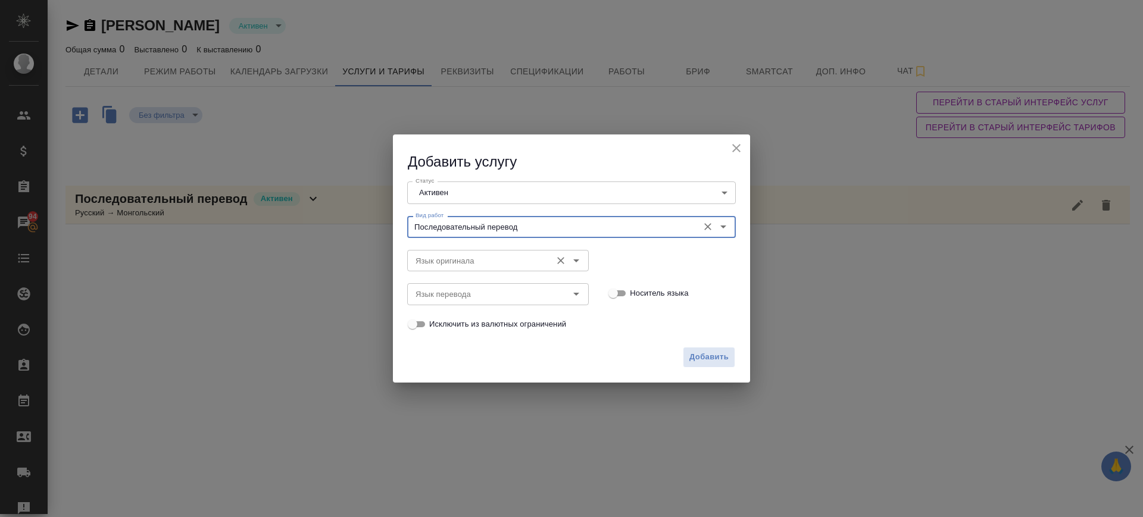
type input "Последовательный перевод"
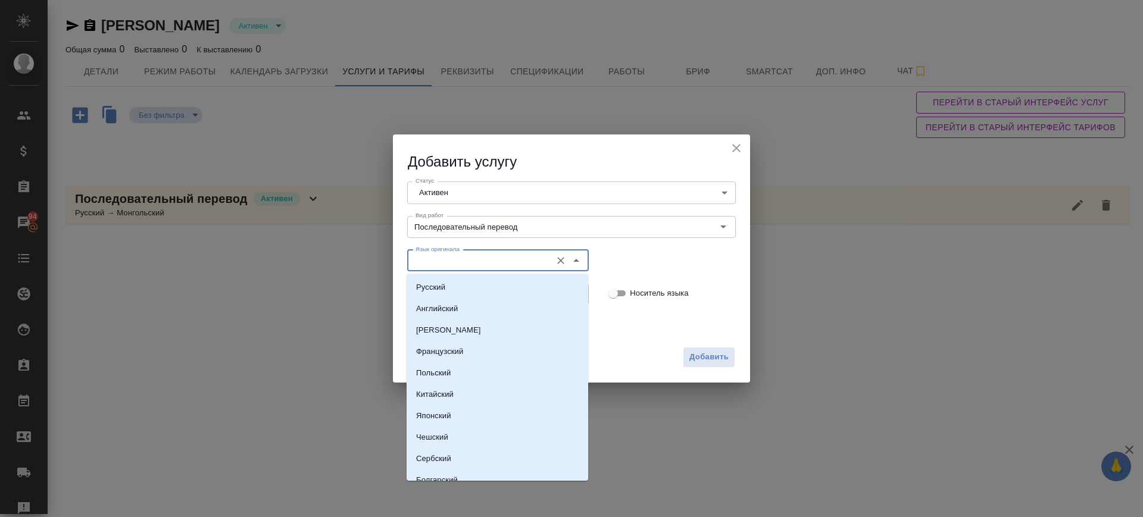
click at [479, 264] on input "Язык оригинала" at bounding box center [478, 261] width 135 height 14
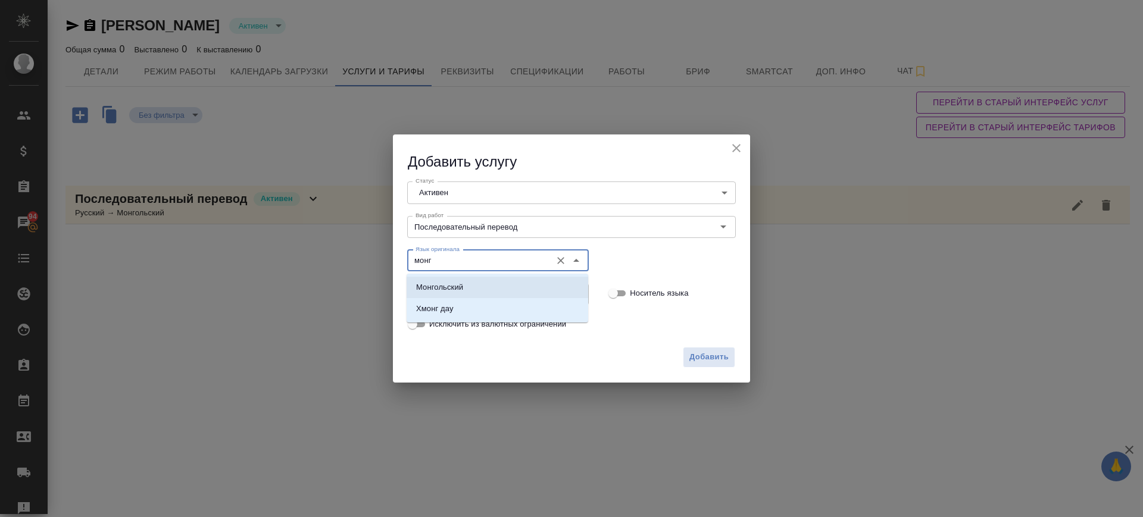
click at [478, 283] on li "Монгольский" at bounding box center [498, 287] width 182 height 21
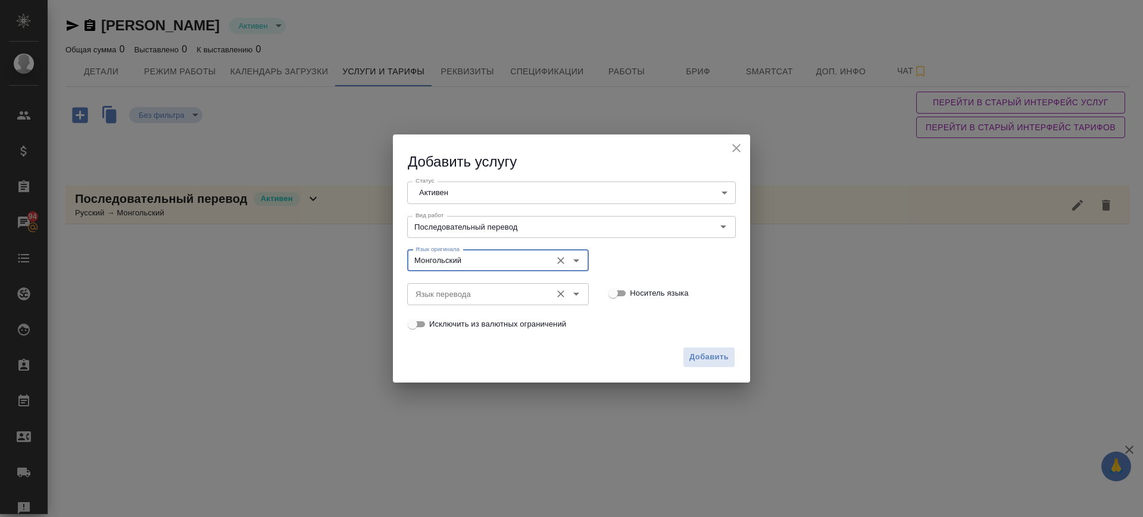
type input "Монгольский"
click at [479, 289] on input "Язык перевода" at bounding box center [478, 294] width 135 height 14
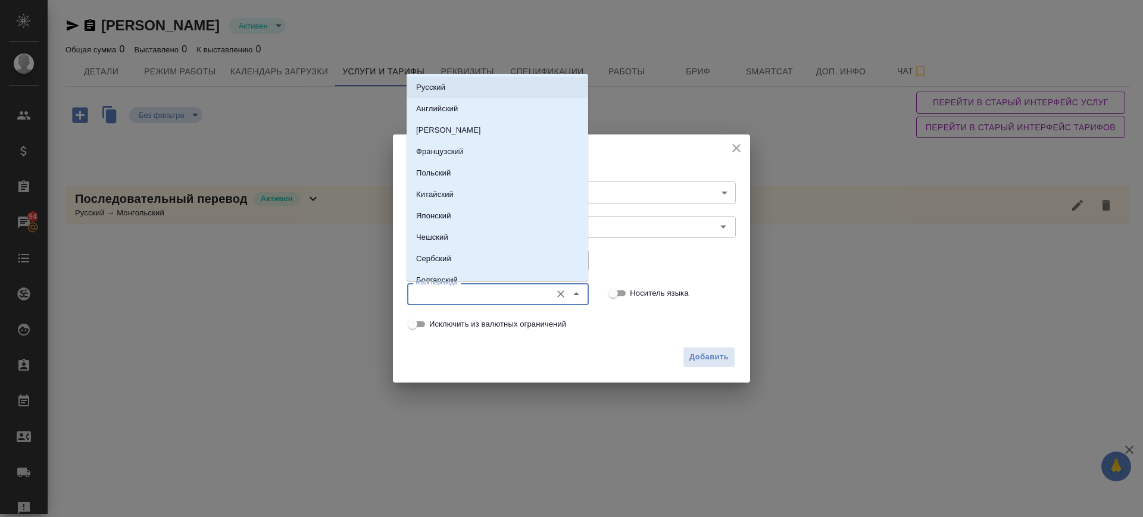
drag, startPoint x: 439, startPoint y: 81, endPoint x: 490, endPoint y: 141, distance: 78.1
click at [439, 82] on p "Русский" at bounding box center [430, 88] width 29 height 12
type input "Русский"
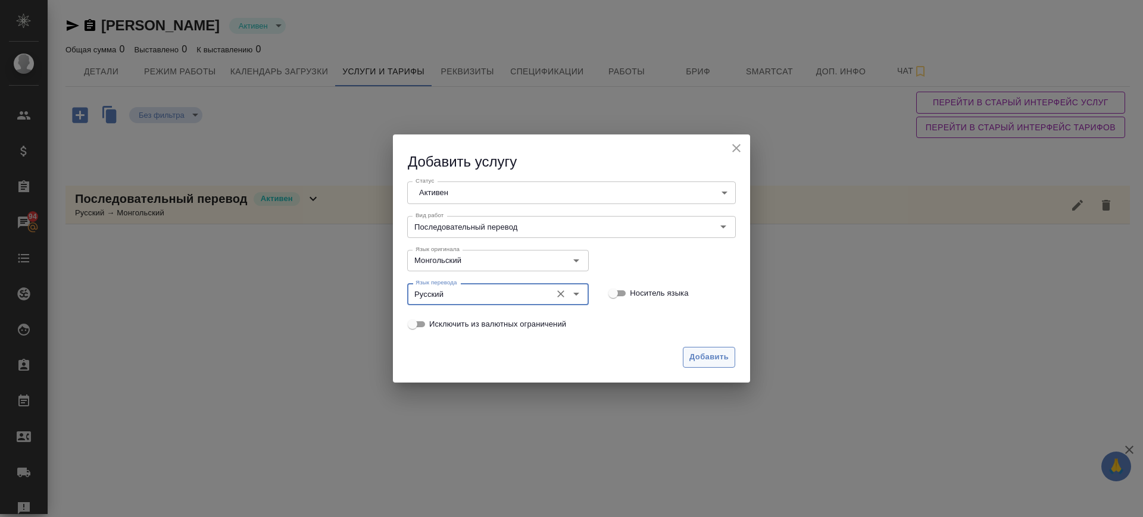
click at [694, 359] on span "Добавить" at bounding box center [709, 358] width 39 height 14
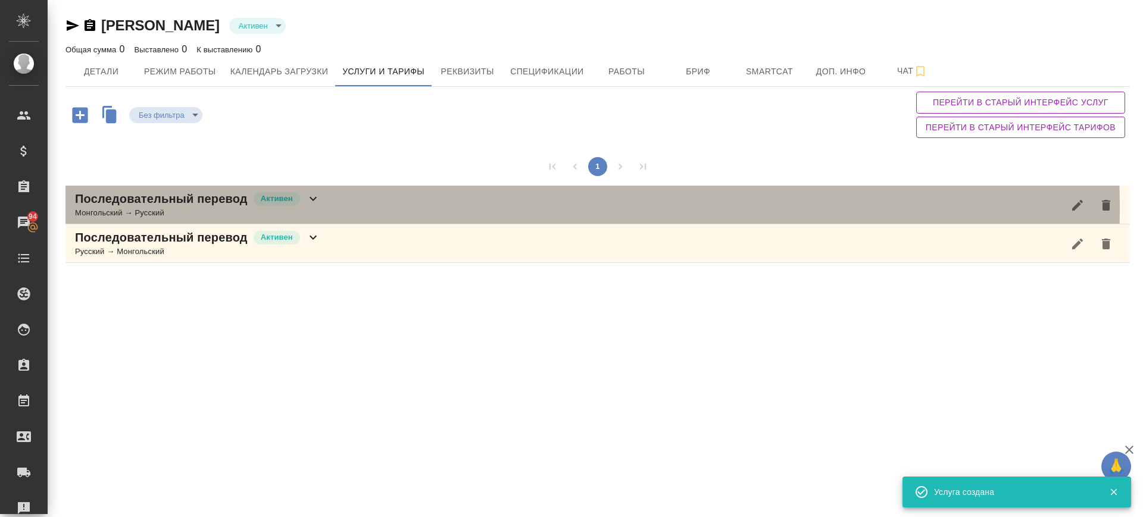
click at [361, 208] on div "Последовательный перевод Активен Монгольский → Русский" at bounding box center [597, 205] width 1065 height 39
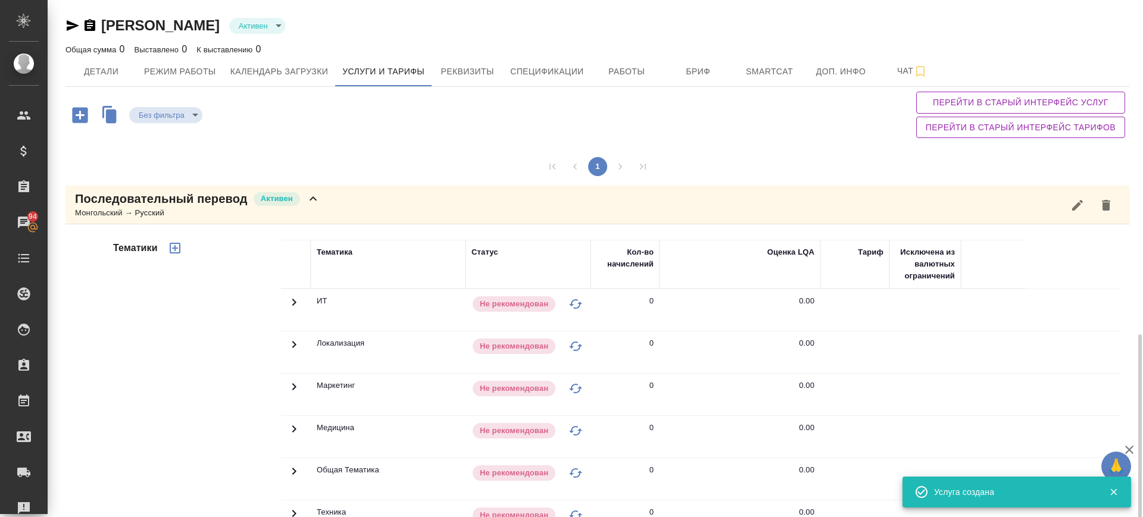
scroll to position [194, 0]
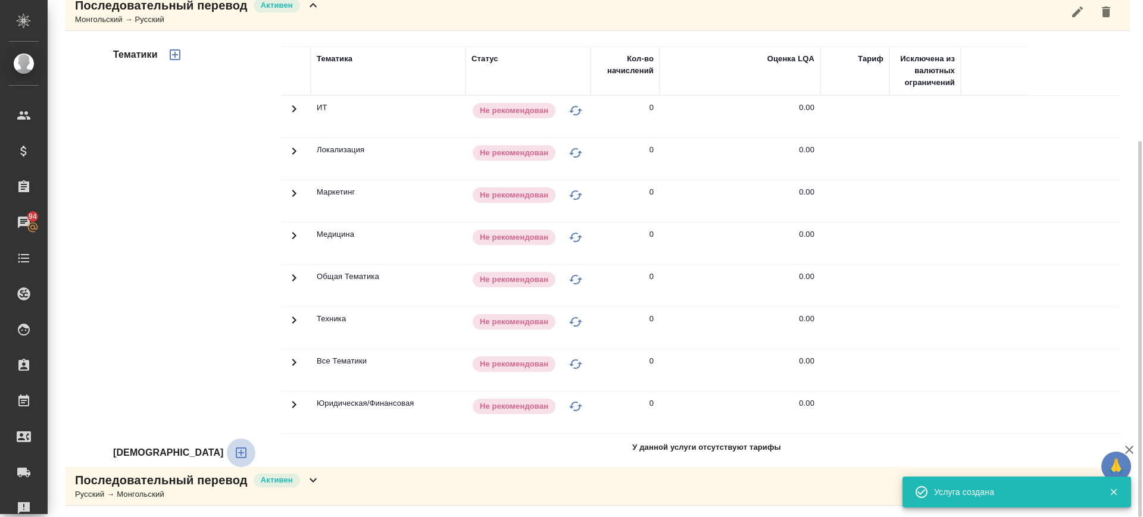
click at [236, 454] on icon "button" at bounding box center [241, 453] width 11 height 11
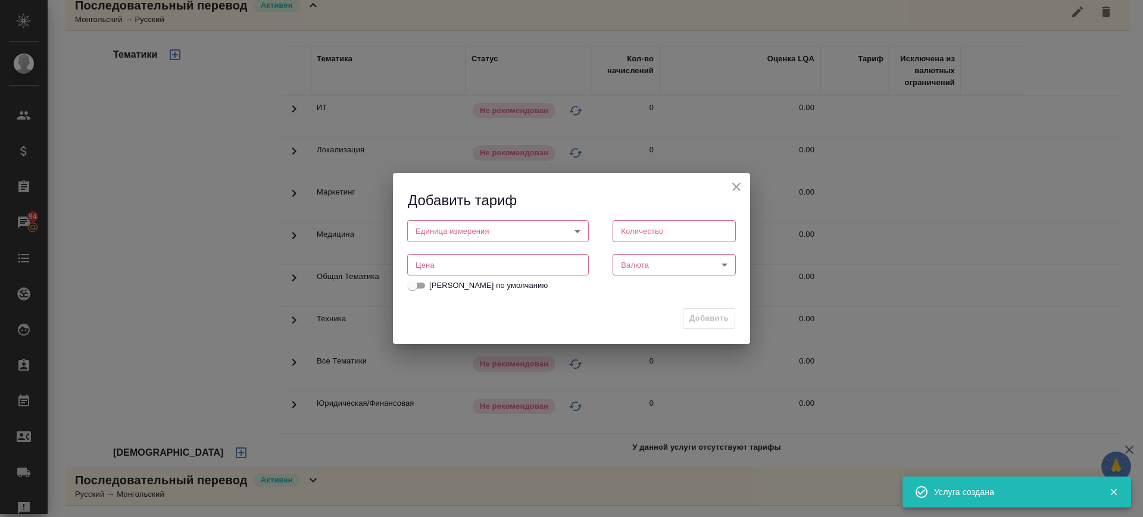
click at [467, 261] on input "number" at bounding box center [498, 264] width 182 height 21
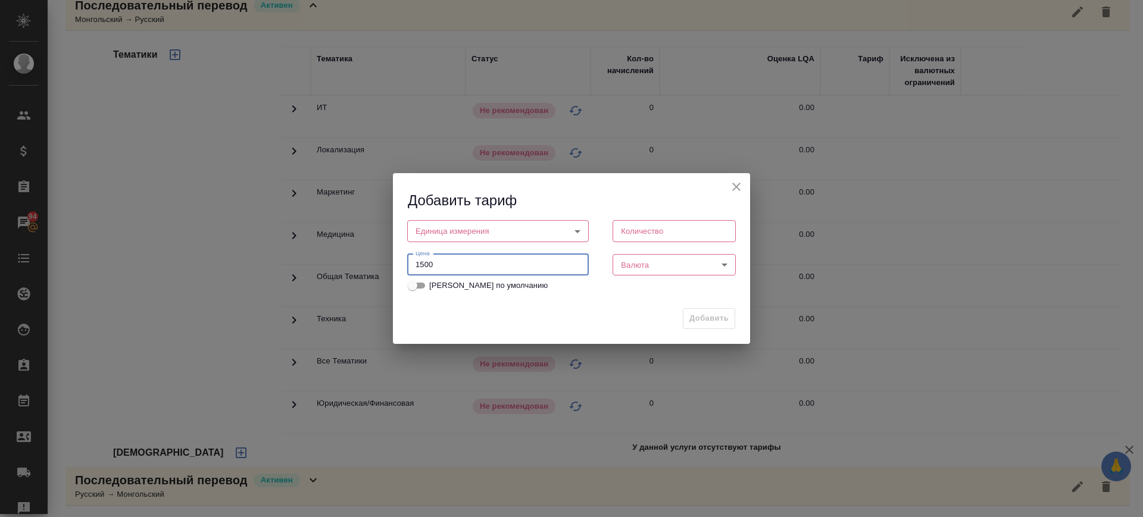
click at [413, 261] on input "1500" at bounding box center [498, 264] width 182 height 21
type input "2500"
click at [448, 230] on body "🙏 .cls-1 fill:#fff; AWATERA Саглам Виктория v.saglam Клиенты Спецификации Заказ…" at bounding box center [571, 258] width 1143 height 517
drag, startPoint x: 447, startPoint y: 249, endPoint x: 636, endPoint y: 252, distance: 188.8
click at [448, 249] on li "час" at bounding box center [498, 251] width 182 height 20
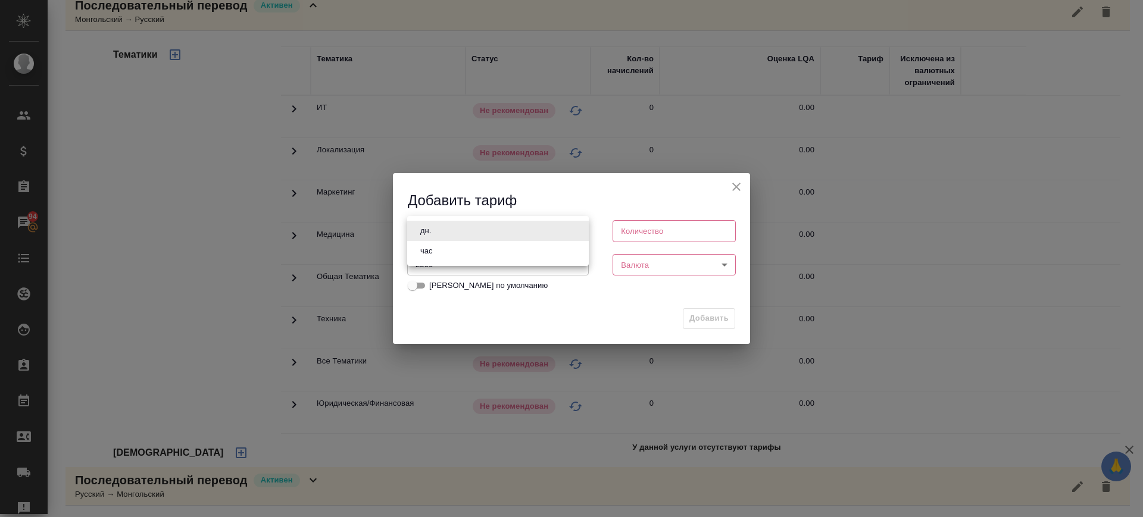
type input "5a8b1489cc6b4906c91bfd93"
click at [651, 265] on body "🙏 .cls-1 fill:#fff; AWATERA Саглам Виктория v.saglam Клиенты Спецификации Заказ…" at bounding box center [571, 258] width 1143 height 517
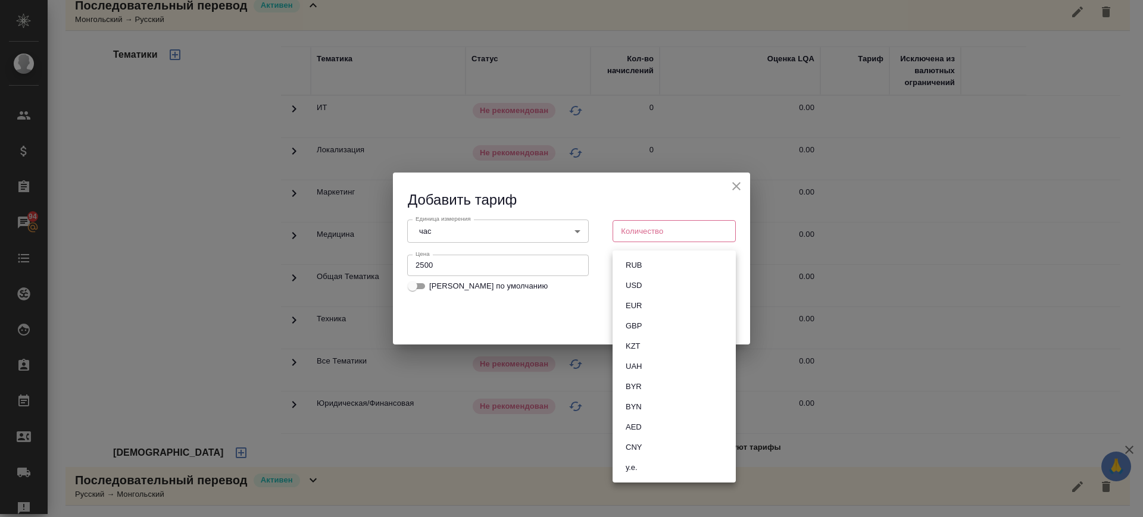
click at [651, 264] on li "RUB" at bounding box center [674, 265] width 123 height 20
type input "RUB"
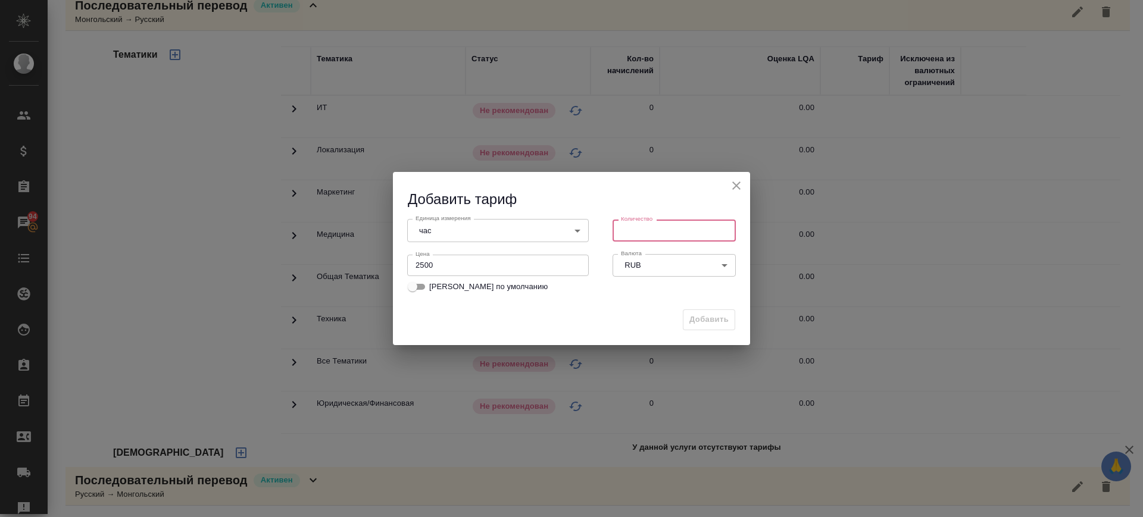
click at [637, 229] on input "number" at bounding box center [674, 230] width 123 height 21
type input "1"
click at [710, 322] on span "Добавить" at bounding box center [709, 320] width 39 height 14
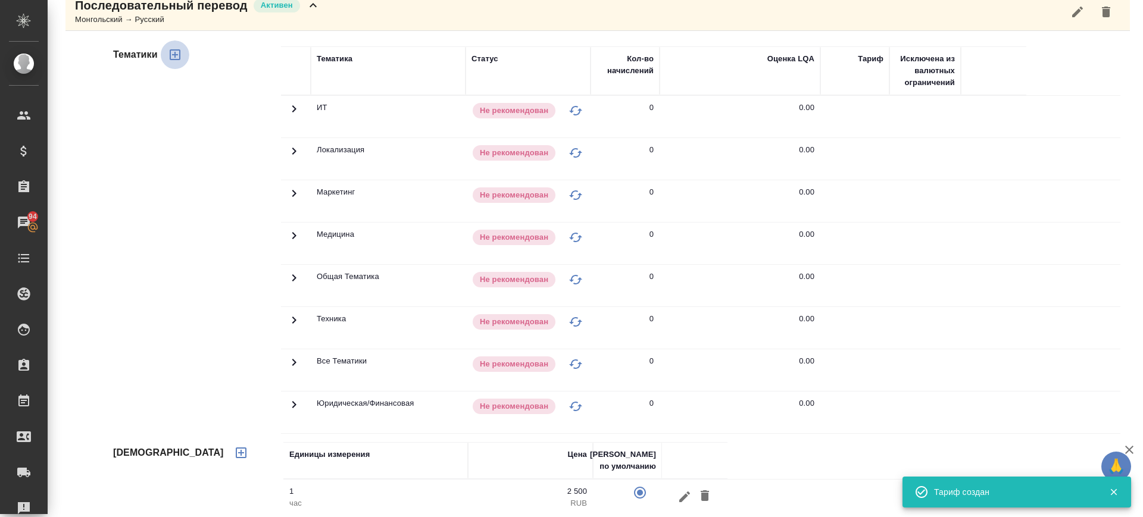
click at [173, 49] on icon "button" at bounding box center [175, 54] width 11 height 11
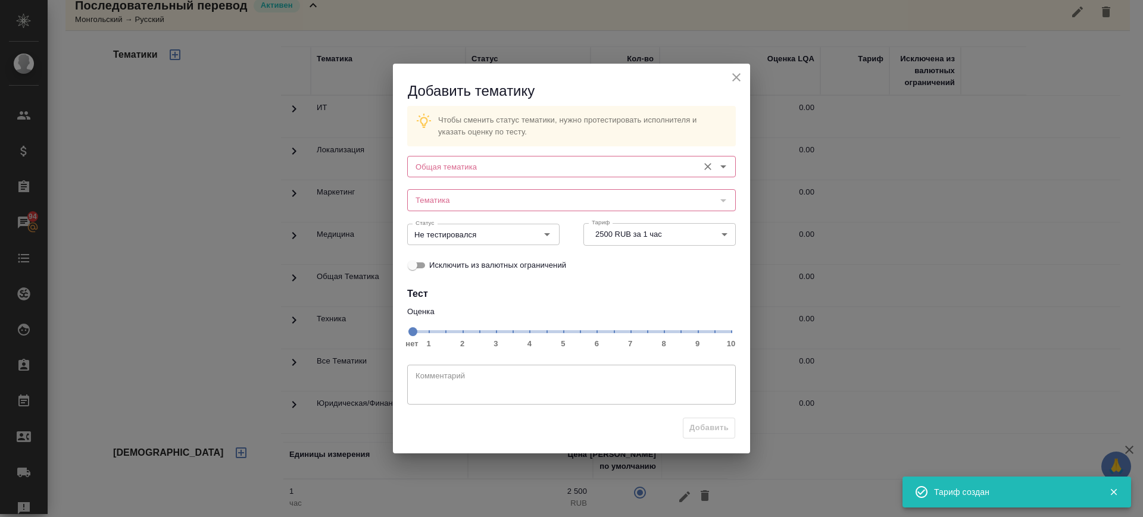
click at [539, 177] on div "Общая тематика" at bounding box center [571, 166] width 329 height 21
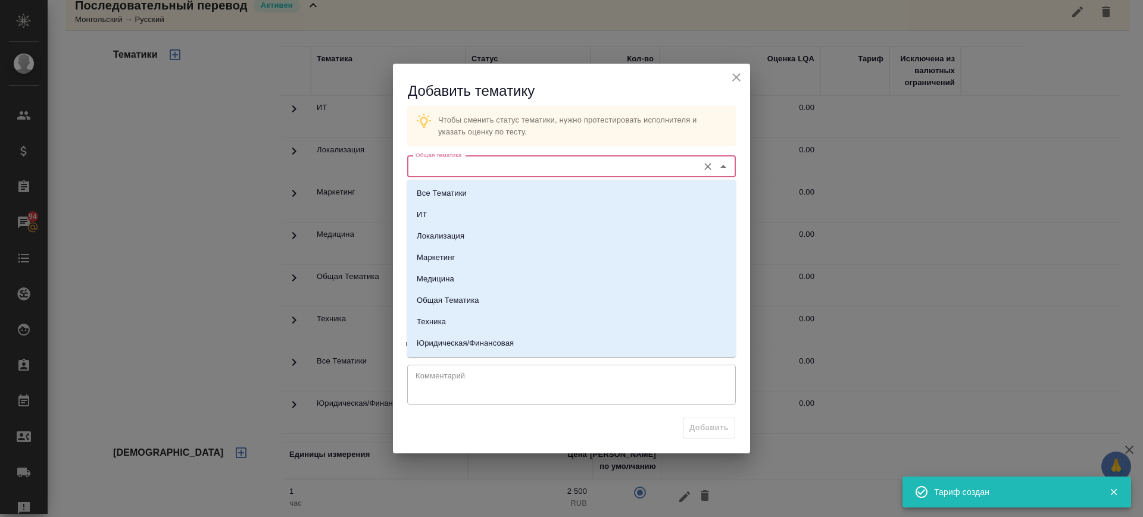
click at [459, 166] on input "Общая тематика" at bounding box center [552, 167] width 282 height 14
drag, startPoint x: 454, startPoint y: 195, endPoint x: 466, endPoint y: 216, distance: 24.0
click at [454, 196] on p "Все Тематики" at bounding box center [442, 194] width 50 height 12
type input "Все Тематики"
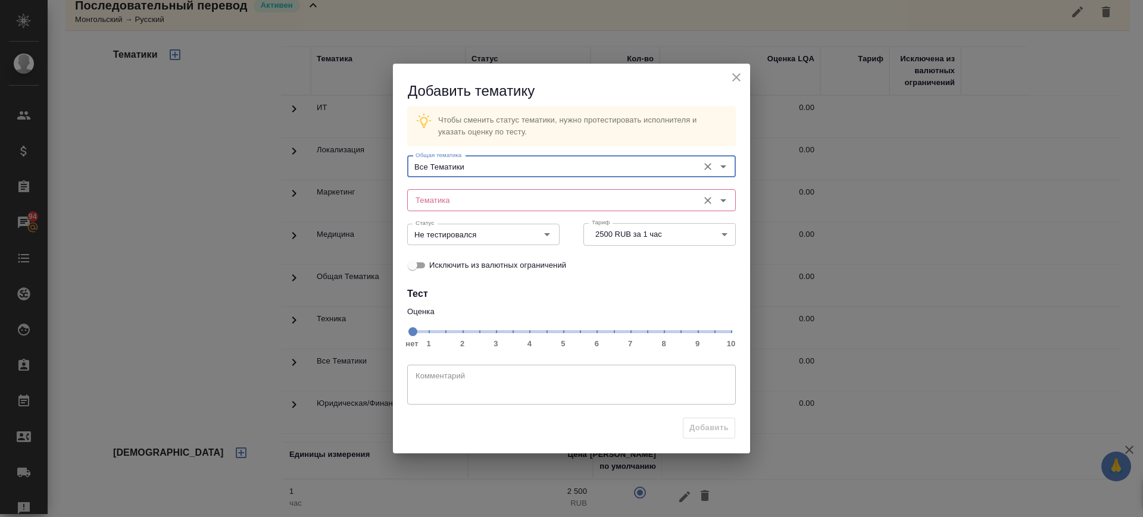
click at [467, 208] on div "Тематика" at bounding box center [571, 199] width 329 height 21
click at [467, 202] on input "Тематика" at bounding box center [552, 200] width 282 height 14
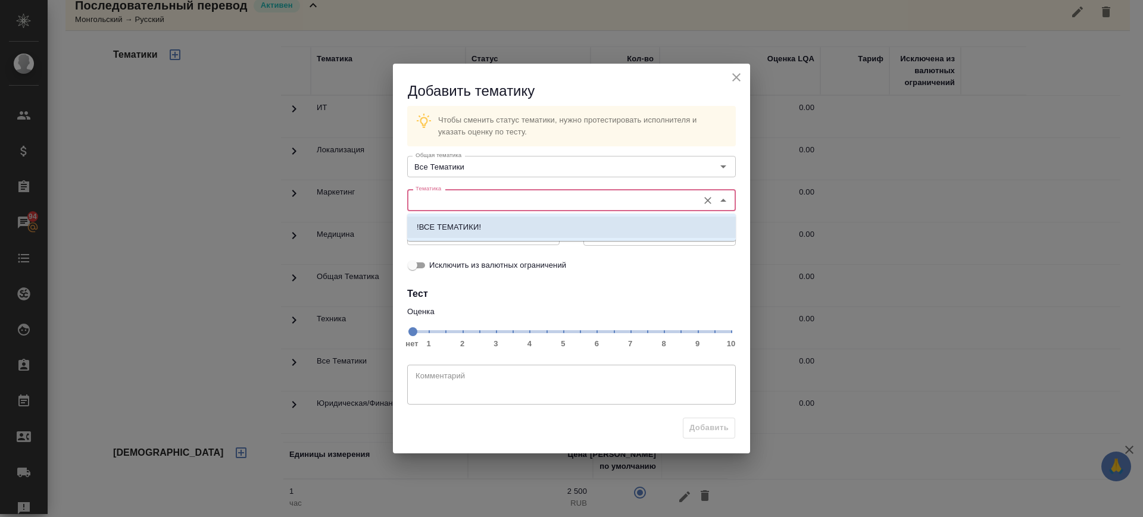
click at [466, 222] on p "!ВСЕ ТЕМАТИКИ!" at bounding box center [449, 227] width 64 height 12
type input "!ВСЕ ТЕМАТИКИ!"
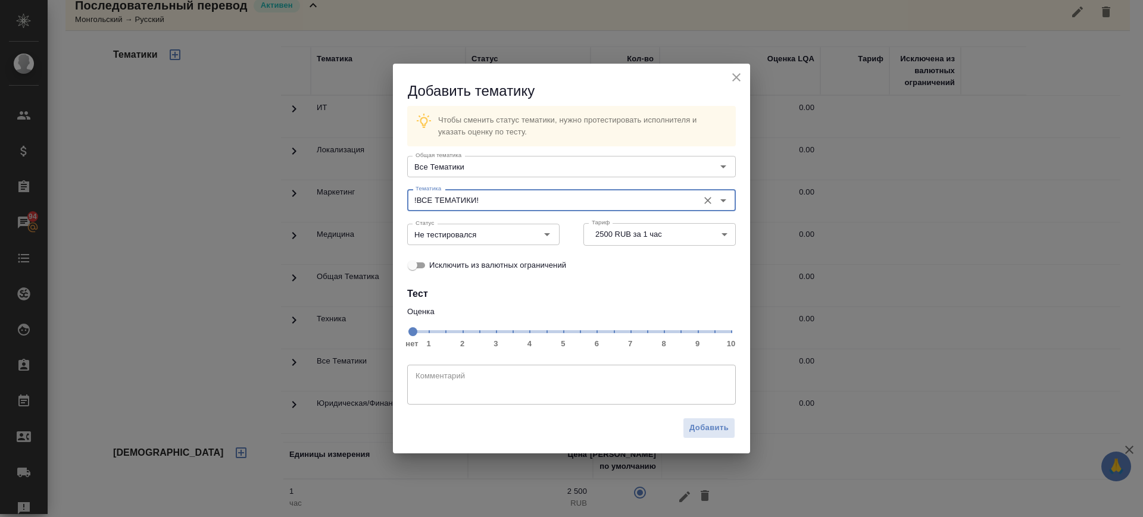
click at [630, 329] on span "нет 1 2 3 4 5 6 7 8 9 10" at bounding box center [571, 331] width 319 height 17
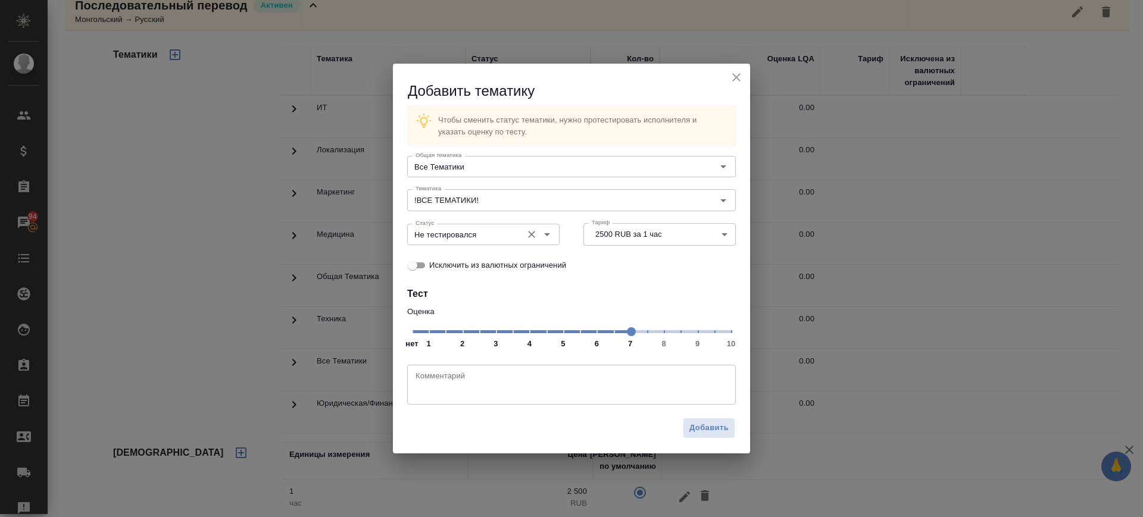
click at [498, 237] on input "Не тестировался" at bounding box center [463, 234] width 105 height 14
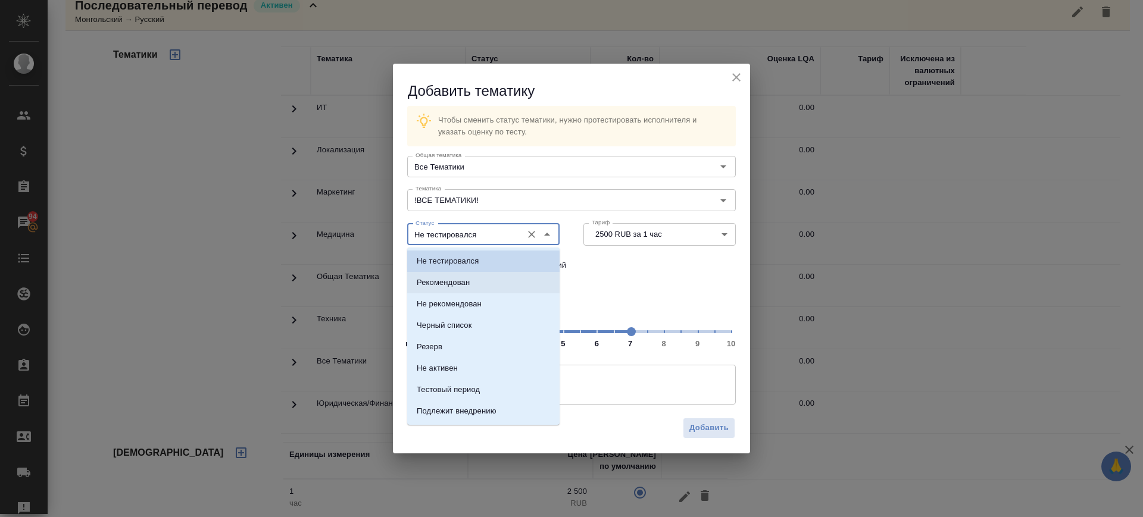
drag, startPoint x: 492, startPoint y: 273, endPoint x: 661, endPoint y: 384, distance: 202.5
click at [492, 273] on li "Рекомендован" at bounding box center [483, 282] width 152 height 21
type input "Рекомендован"
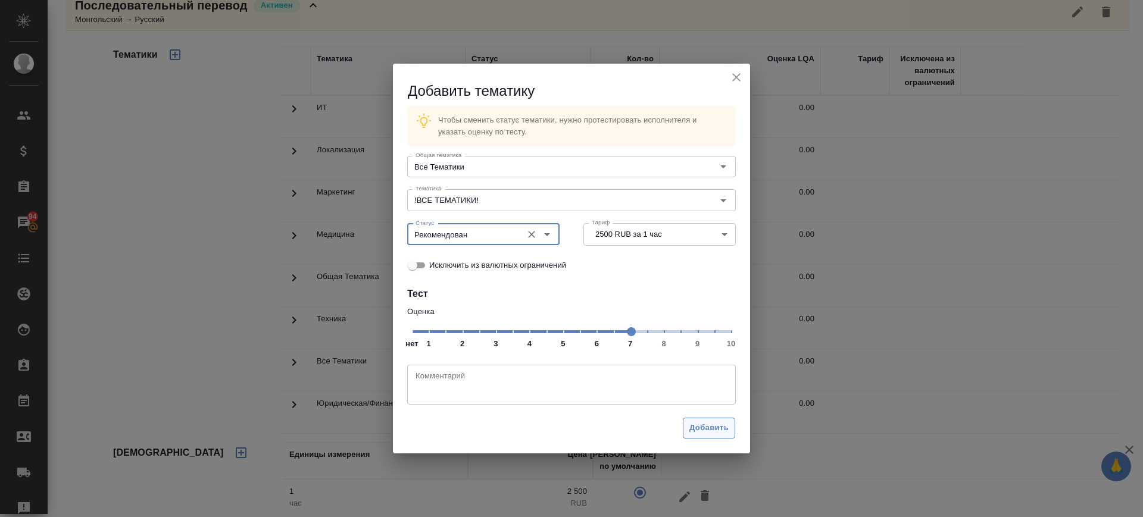
click at [716, 435] on button "Добавить" at bounding box center [709, 428] width 52 height 21
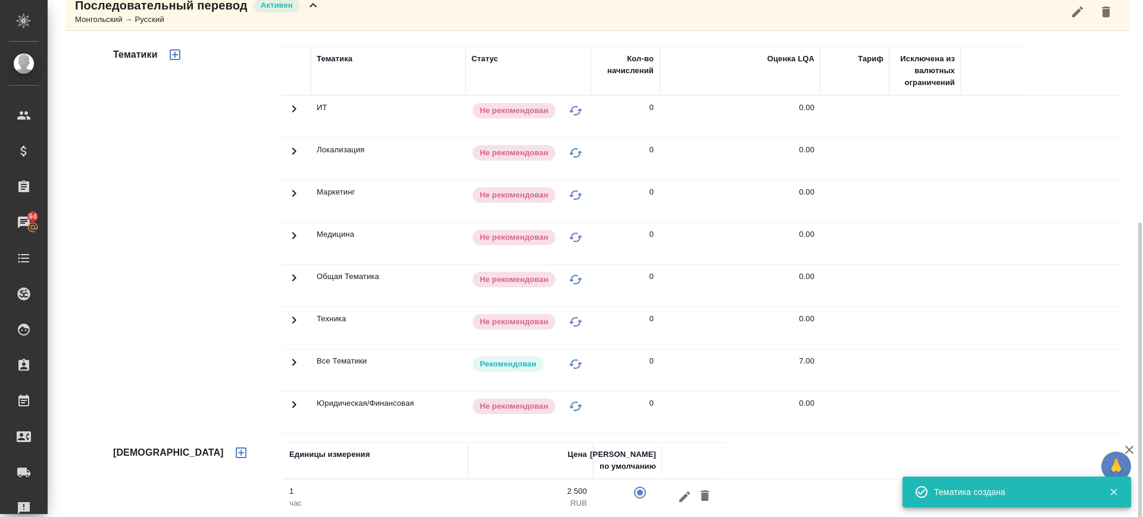
scroll to position [248, 0]
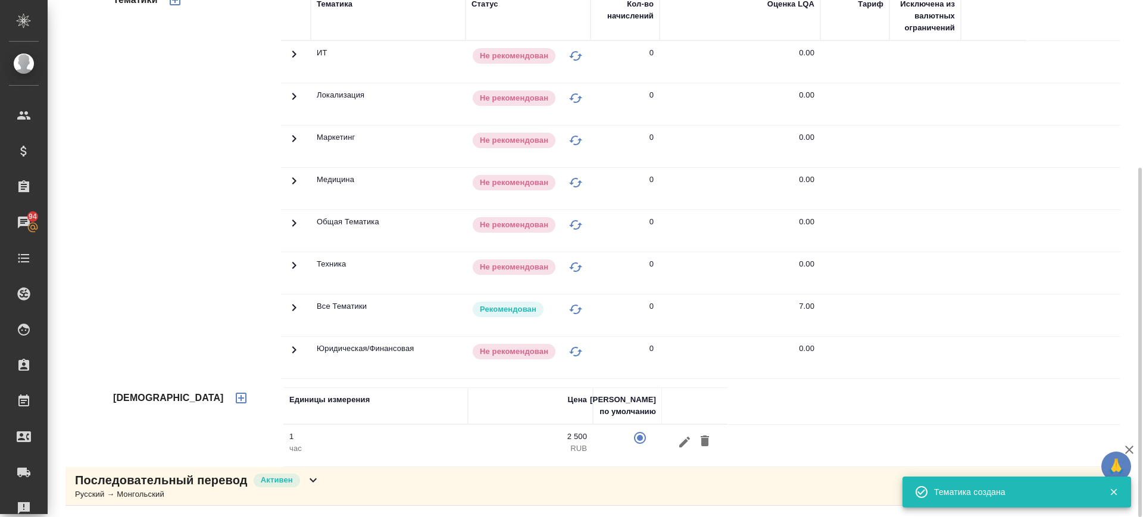
click at [338, 491] on div "Последовательный перевод Активен Русский → Монгольский" at bounding box center [597, 486] width 1065 height 39
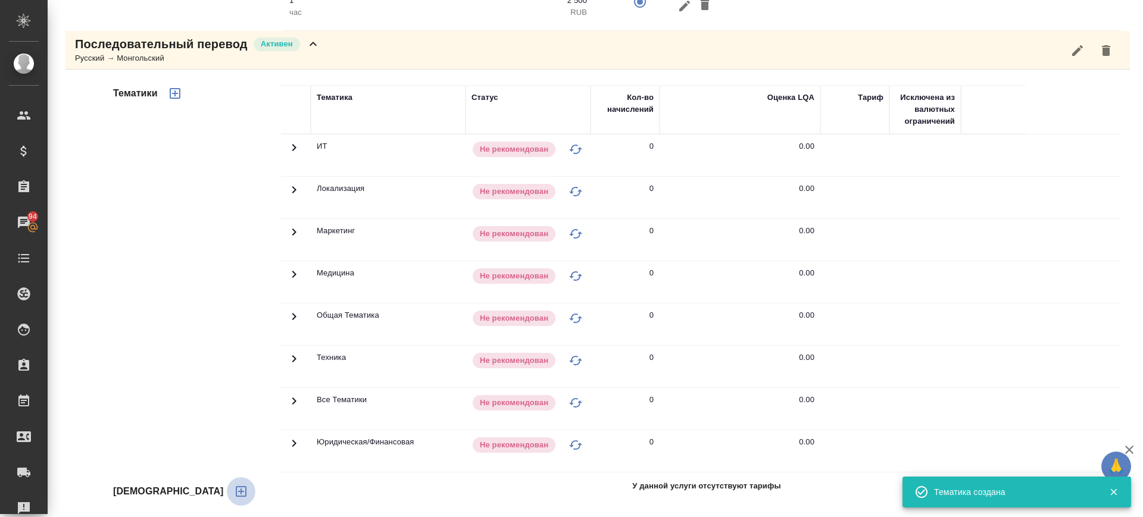
click at [236, 492] on icon "button" at bounding box center [241, 491] width 11 height 11
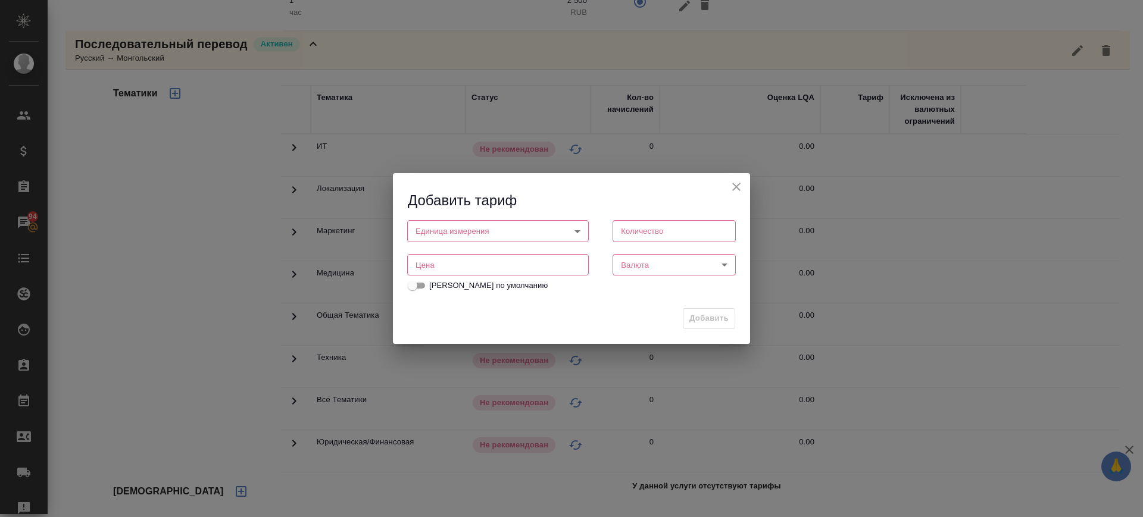
click at [432, 258] on input "number" at bounding box center [498, 264] width 182 height 21
type input "2500"
click at [496, 230] on body "🙏 .cls-1 fill:#fff; AWATERA Саглам Виктория v.saglam Клиенты Спецификации Заказ…" at bounding box center [571, 258] width 1143 height 517
drag, startPoint x: 483, startPoint y: 252, endPoint x: 654, endPoint y: 268, distance: 171.6
click at [482, 254] on li "час" at bounding box center [498, 251] width 182 height 20
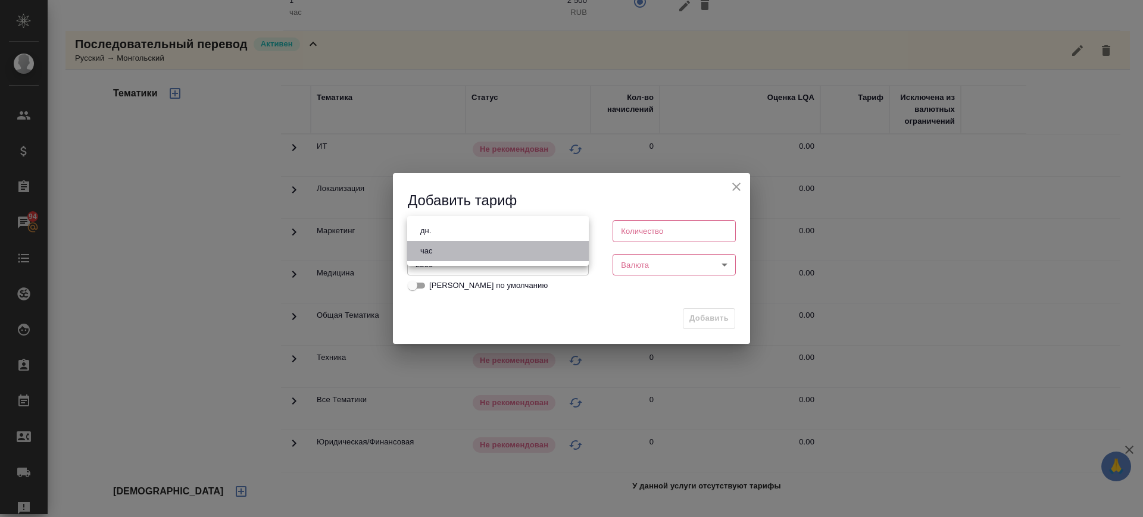
type input "5a8b1489cc6b4906c91bfd93"
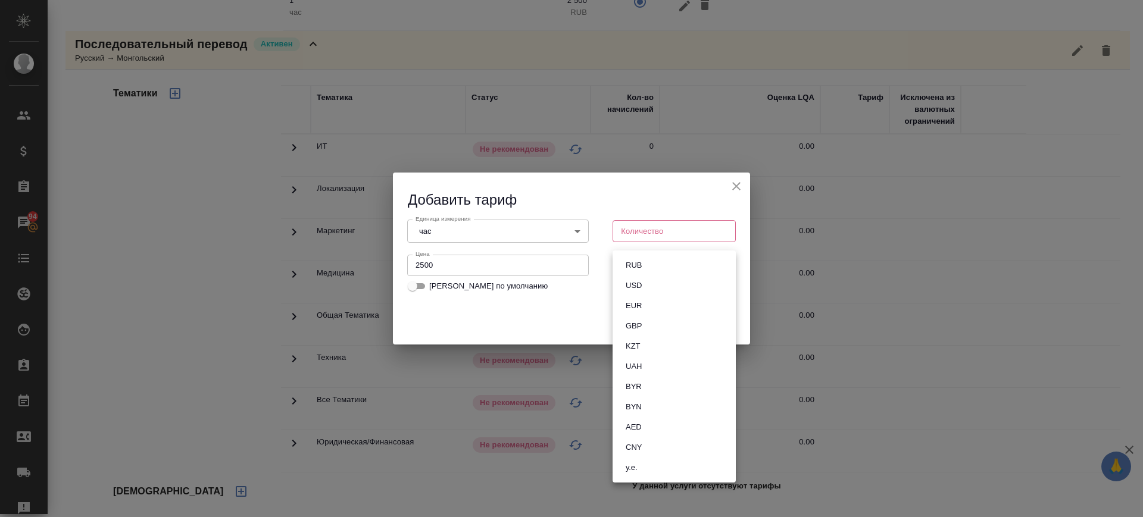
click at [650, 263] on body "🙏 .cls-1 fill:#fff; AWATERA Саглам Виктория v.saglam Клиенты Спецификации Заказ…" at bounding box center [571, 258] width 1143 height 517
drag, startPoint x: 648, startPoint y: 264, endPoint x: 641, endPoint y: 236, distance: 29.5
click at [648, 264] on li "RUB" at bounding box center [674, 265] width 123 height 20
type input "RUB"
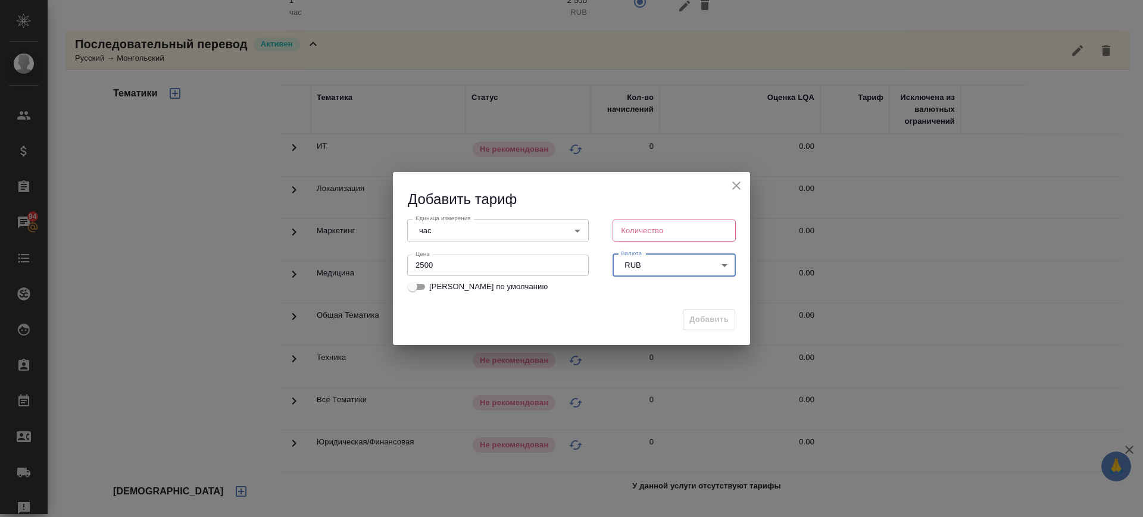
click at [641, 233] on input "number" at bounding box center [674, 230] width 123 height 21
click at [641, 230] on input "number" at bounding box center [674, 230] width 123 height 21
type input "1"
click at [695, 312] on button "Добавить" at bounding box center [709, 320] width 52 height 21
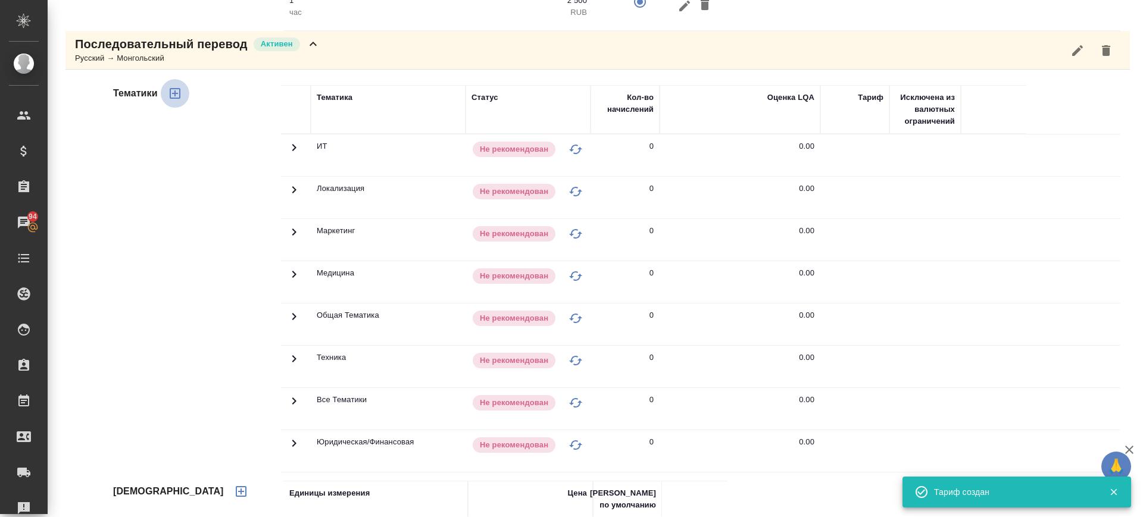
click at [171, 96] on icon "button" at bounding box center [175, 93] width 14 height 14
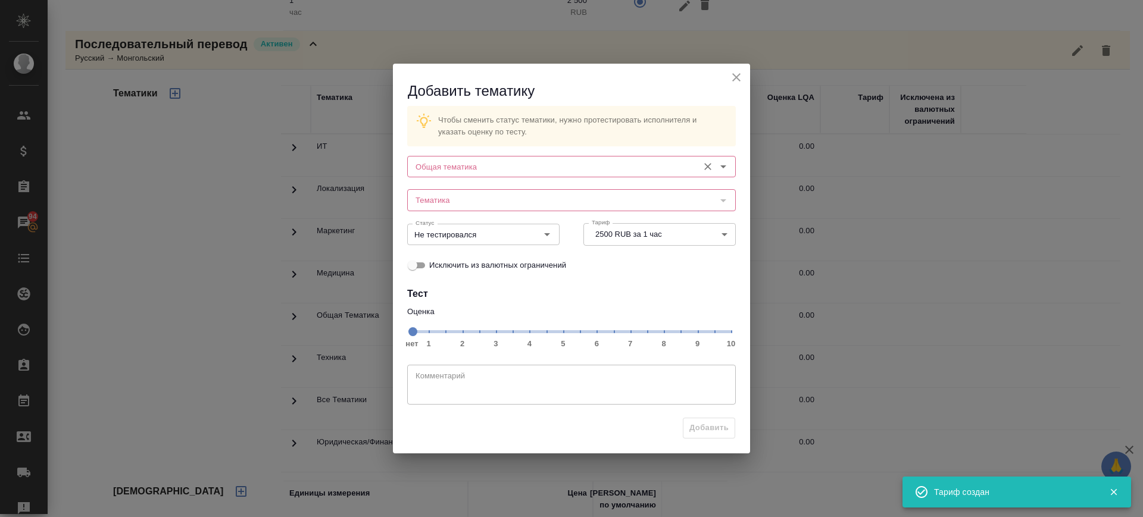
click at [519, 148] on div "Общая тематика Общая тематика" at bounding box center [571, 165] width 352 height 52
click at [516, 157] on div "Общая тематика" at bounding box center [571, 166] width 329 height 21
drag, startPoint x: 510, startPoint y: 182, endPoint x: 508, endPoint y: 172, distance: 9.7
click at [508, 174] on div "Общая тематика Общая тематика Тематика Тематика Статус Не тестировался Статус Т…" at bounding box center [571, 214] width 333 height 131
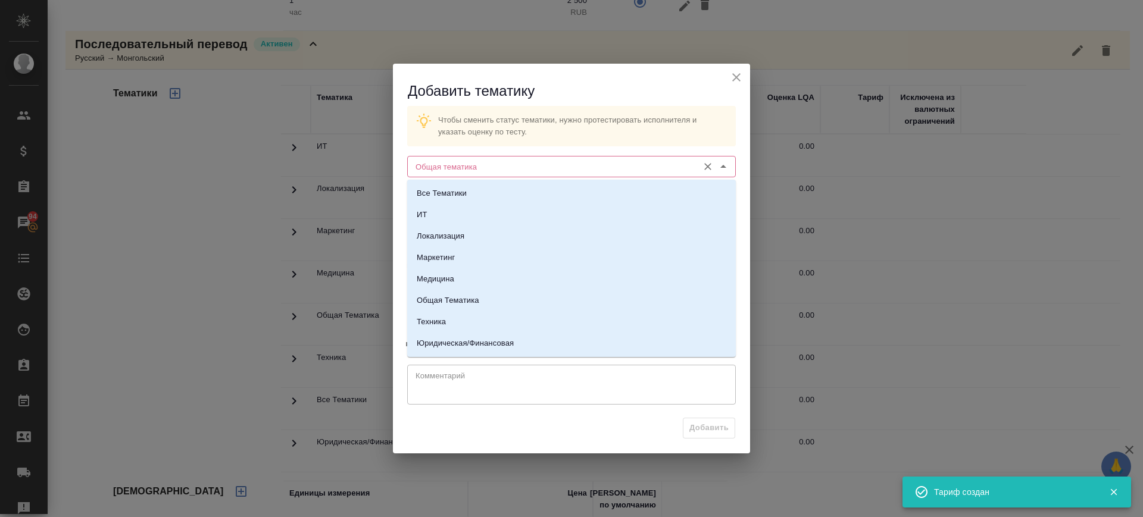
click at [508, 171] on input "Общая тематика" at bounding box center [552, 167] width 282 height 14
click at [498, 190] on li "Все Тематики" at bounding box center [571, 193] width 329 height 21
type input "Все Тематики"
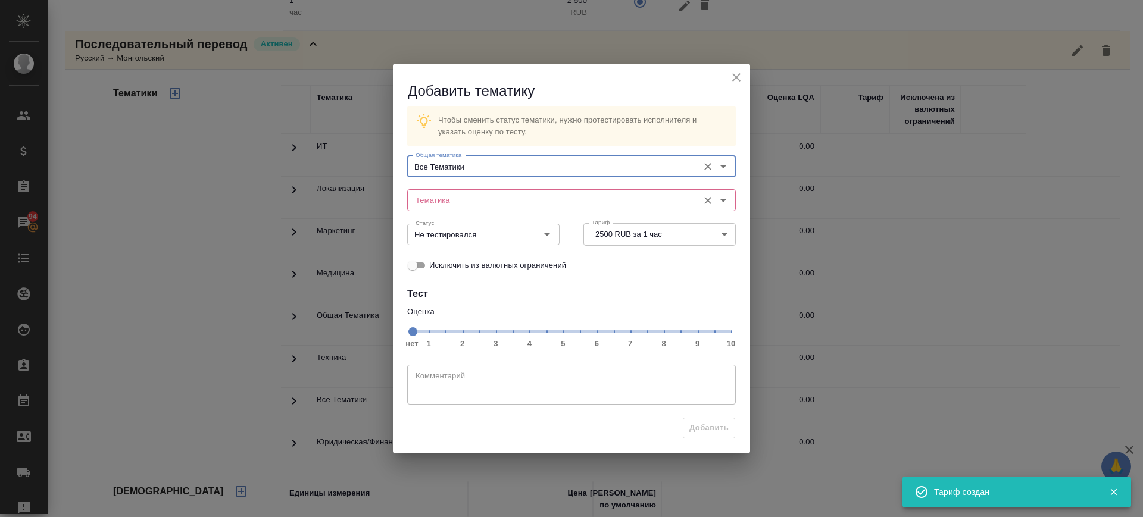
click at [503, 204] on input "Тематика" at bounding box center [552, 200] width 282 height 14
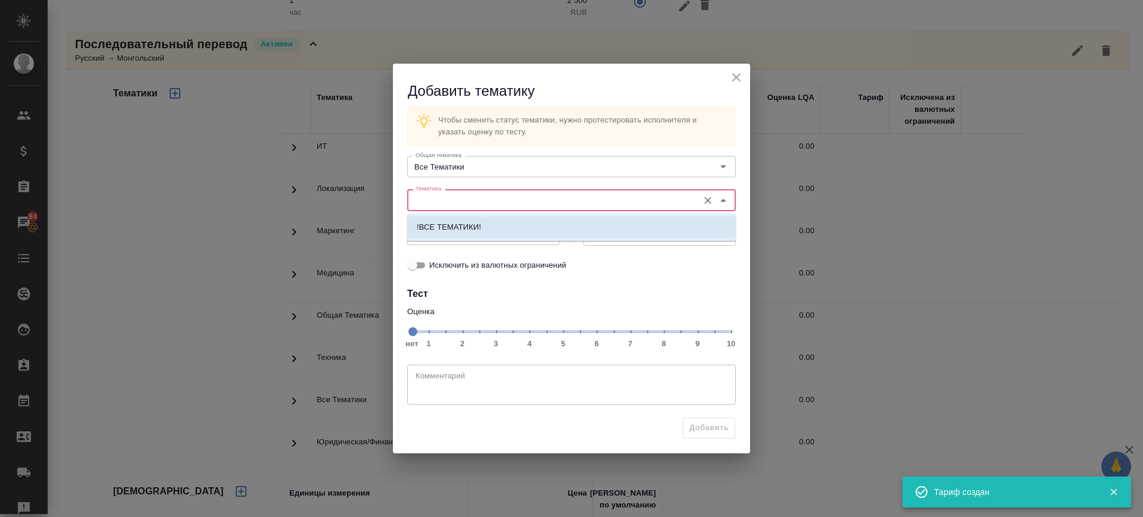
drag, startPoint x: 498, startPoint y: 220, endPoint x: 574, endPoint y: 322, distance: 126.3
click at [498, 221] on li "!ВСЕ ТЕМАТИКИ!" at bounding box center [571, 227] width 329 height 21
type input "!ВСЕ ТЕМАТИКИ!"
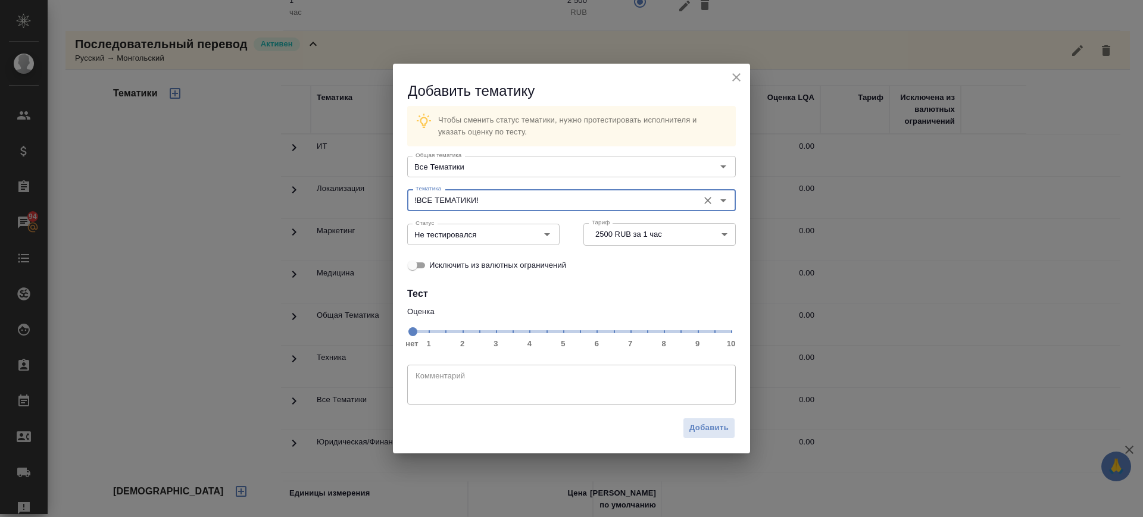
click at [632, 335] on span "нет 1 2 3 4 5 6 7 8 9 10" at bounding box center [571, 331] width 319 height 17
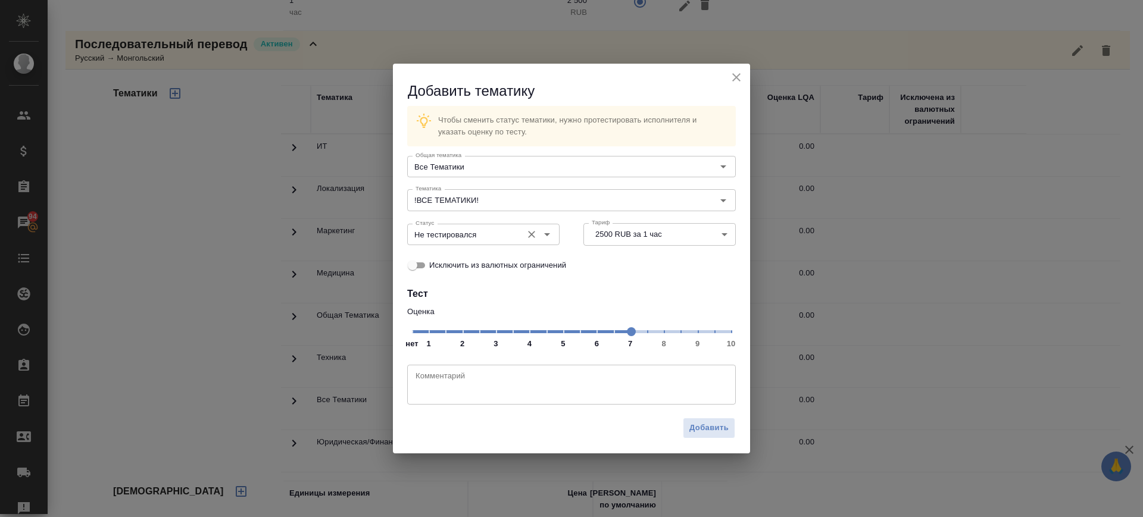
drag, startPoint x: 483, startPoint y: 238, endPoint x: 481, endPoint y: 244, distance: 6.4
click at [482, 238] on input "Не тестировался" at bounding box center [463, 234] width 105 height 14
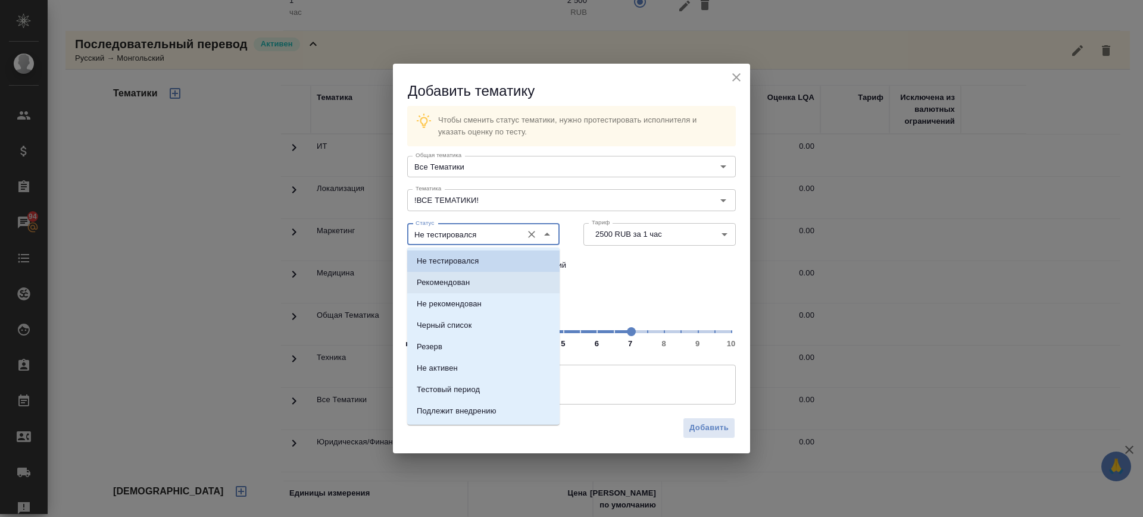
drag, startPoint x: 476, startPoint y: 279, endPoint x: 692, endPoint y: 439, distance: 269.0
click at [477, 280] on li "Рекомендован" at bounding box center [483, 282] width 152 height 21
type input "Рекомендован"
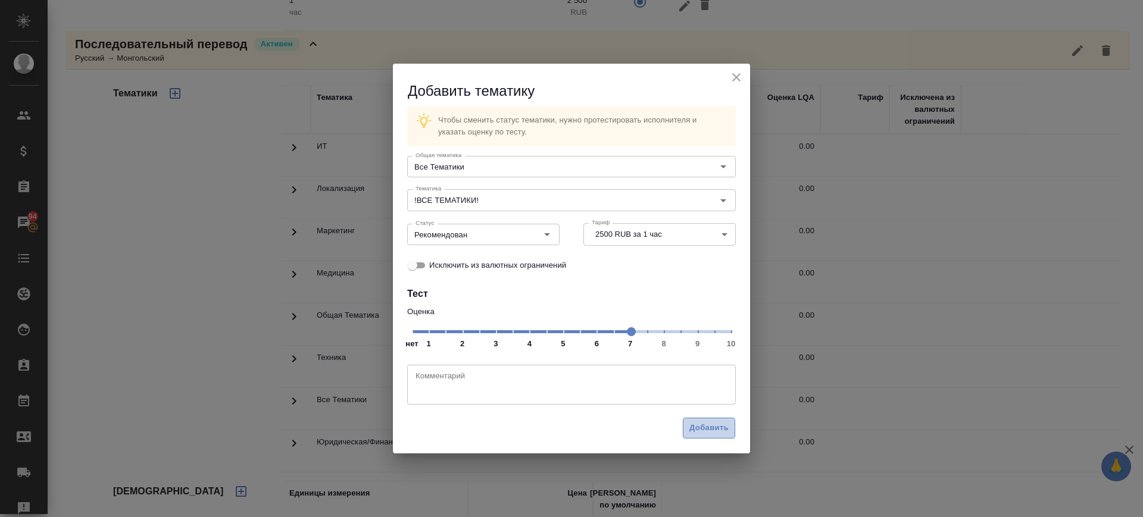
click at [704, 428] on span "Добавить" at bounding box center [709, 429] width 39 height 14
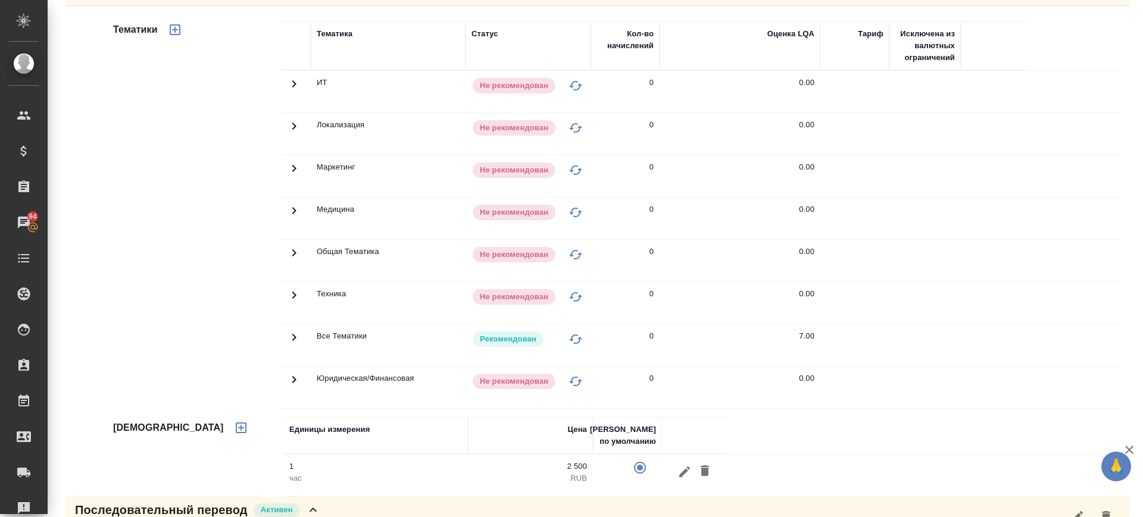
scroll to position [0, 0]
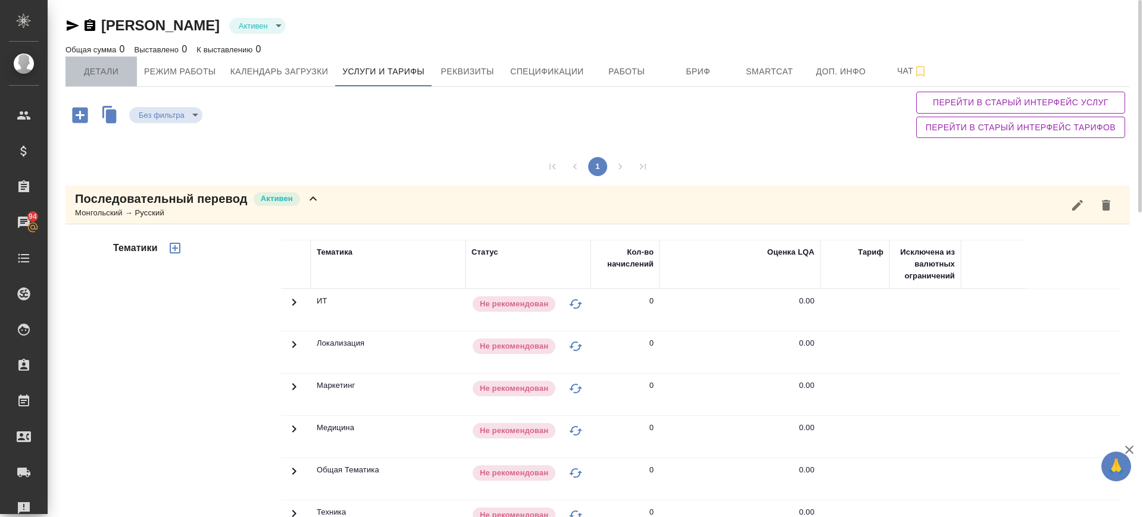
drag, startPoint x: 92, startPoint y: 77, endPoint x: 117, endPoint y: 74, distance: 25.8
click at [92, 77] on span "Детали" at bounding box center [101, 71] width 57 height 15
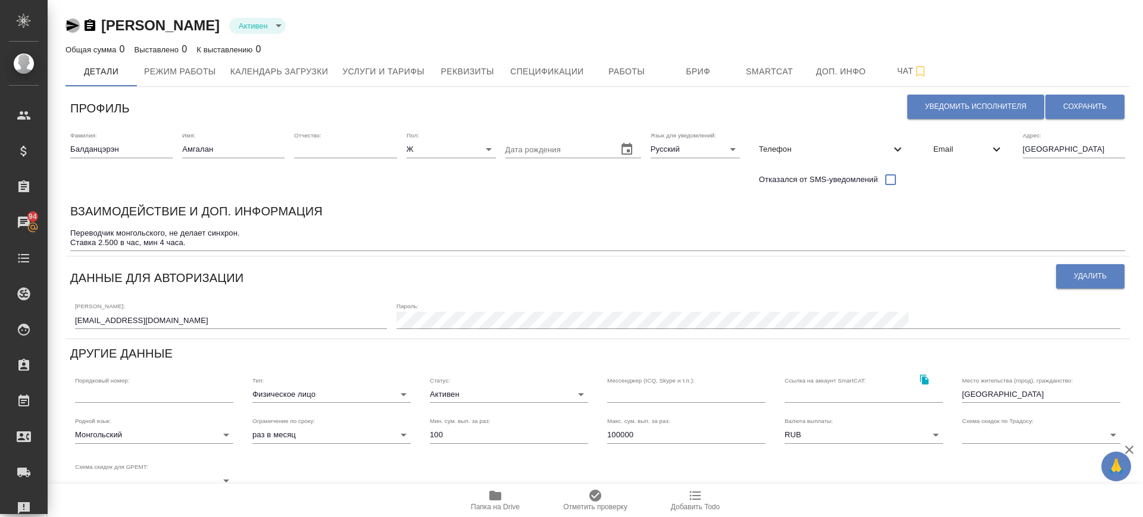
drag, startPoint x: 69, startPoint y: 21, endPoint x: 216, endPoint y: 3, distance: 148.2
click at [69, 21] on icon "button" at bounding box center [73, 25] width 13 height 11
click at [969, 102] on span "Уведомить исполнителя" at bounding box center [975, 107] width 101 height 10
type textarea "Добрый день, Амгалан! Ознакомиться с подробной информацией по выполненным работ…"
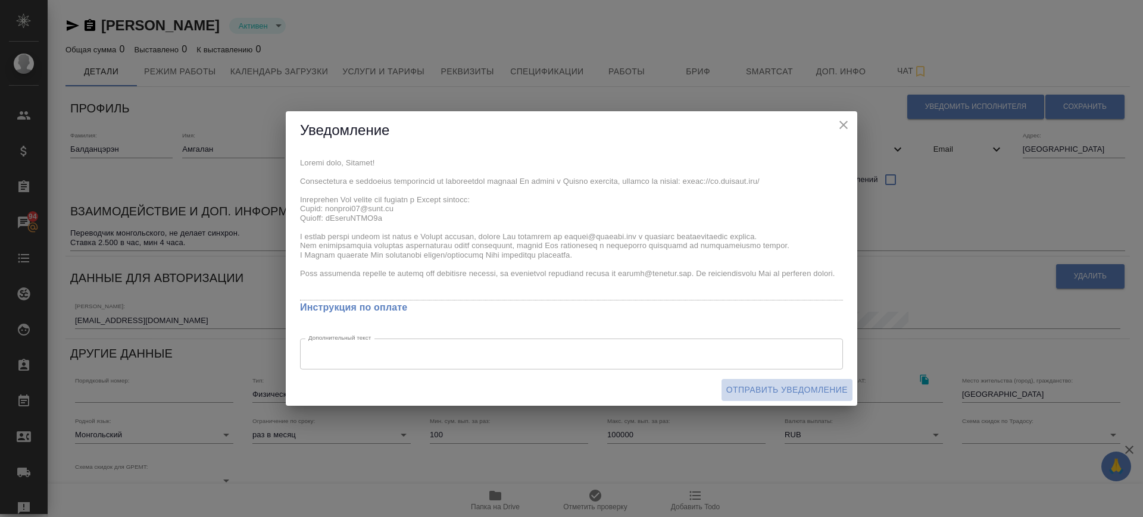
click at [795, 391] on span "Отправить уведомление" at bounding box center [786, 390] width 121 height 15
